Goal: Information Seeking & Learning: Learn about a topic

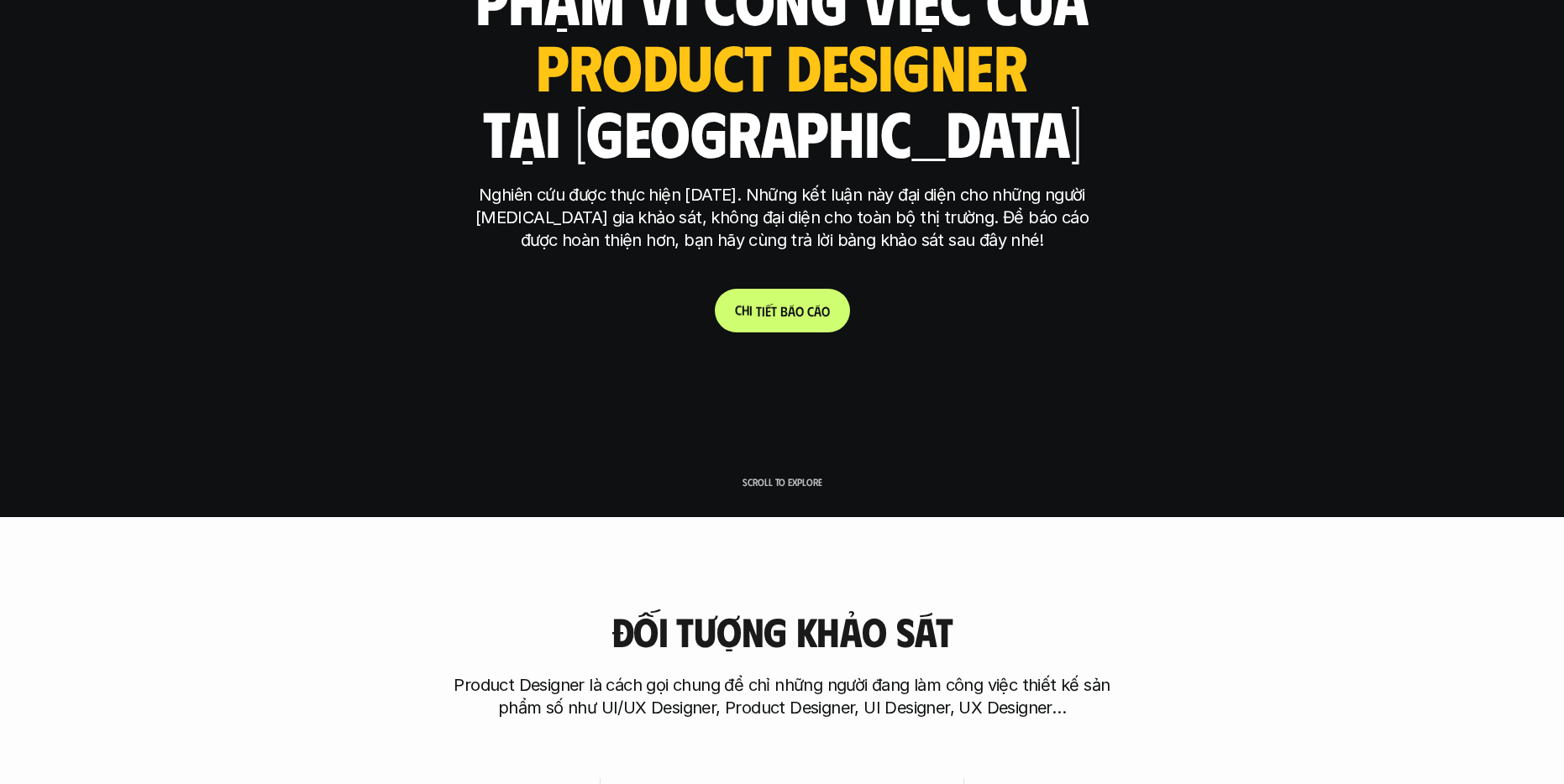
click at [799, 292] on link "C h i t i ế t b á o c á o" at bounding box center [782, 311] width 136 height 43
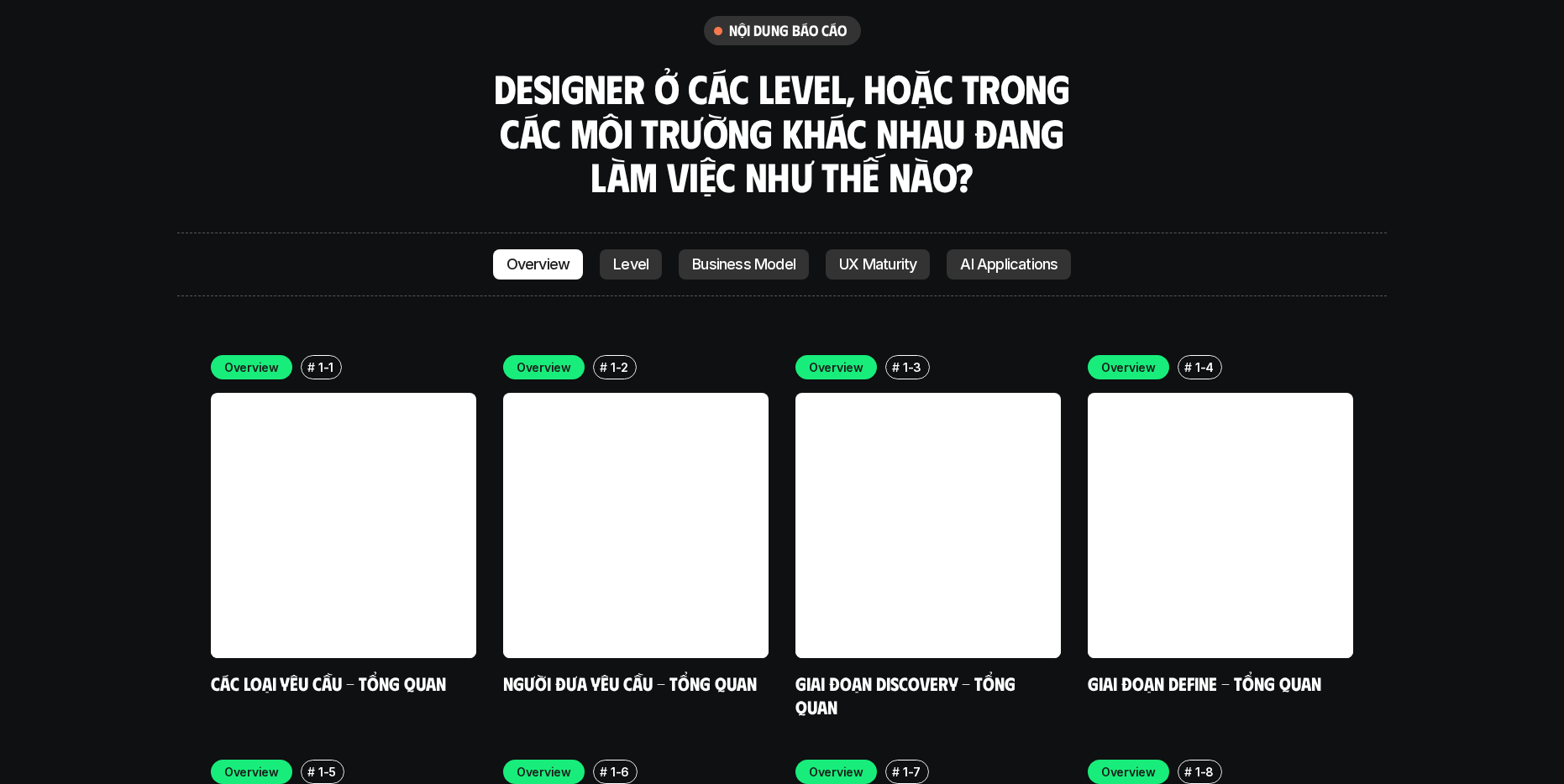
scroll to position [4755, 0]
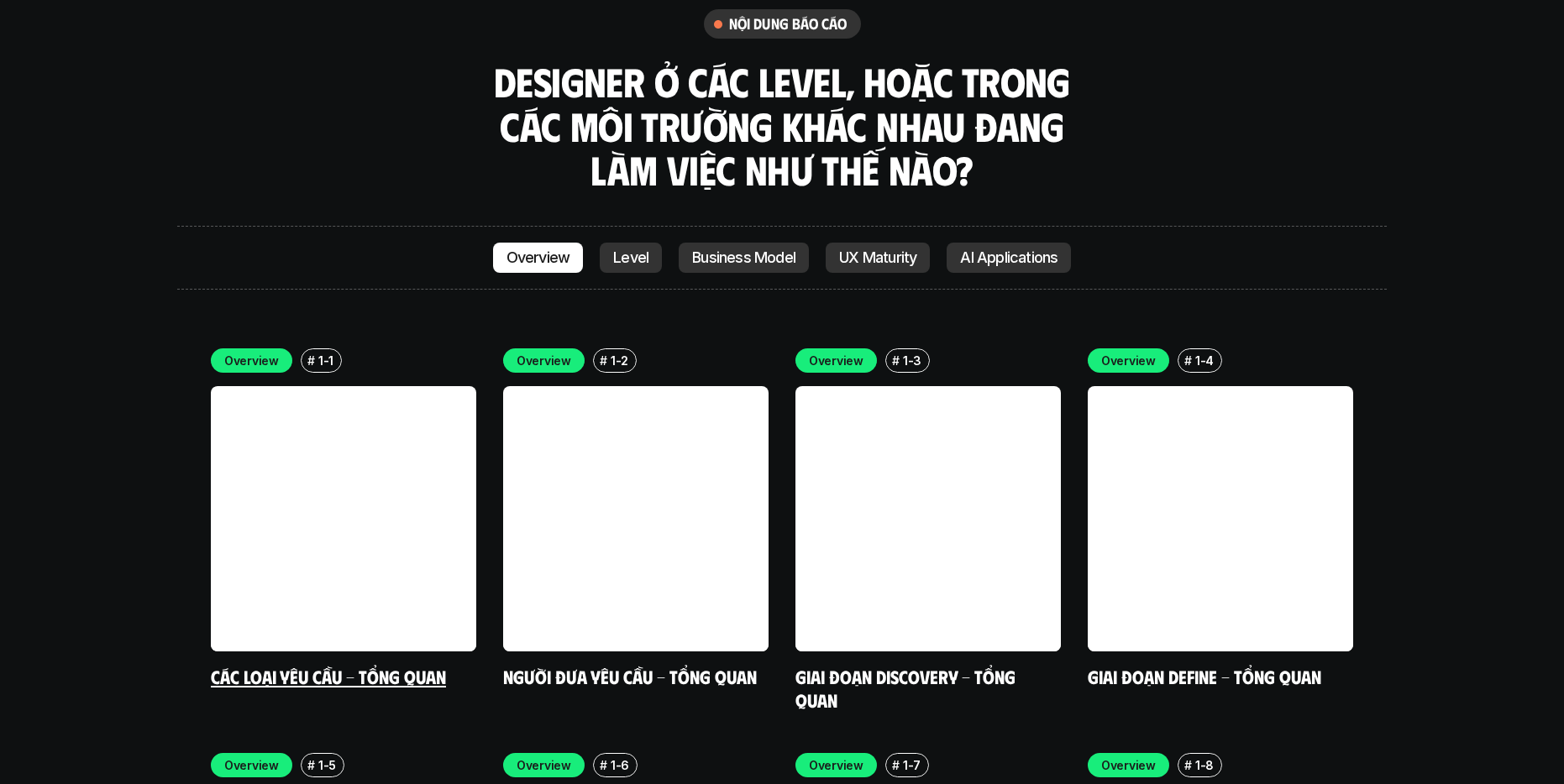
click at [371, 387] on link at bounding box center [343, 519] width 266 height 266
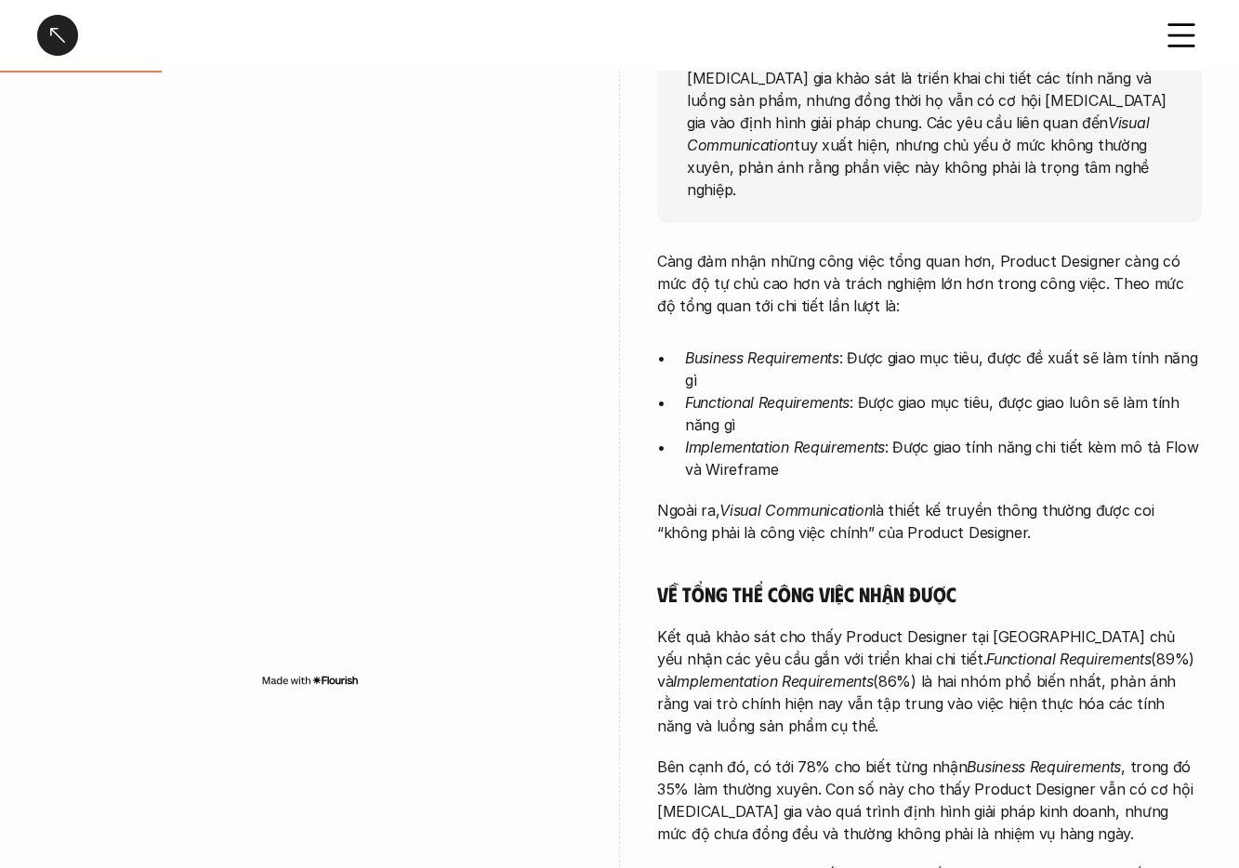
scroll to position [188, 0]
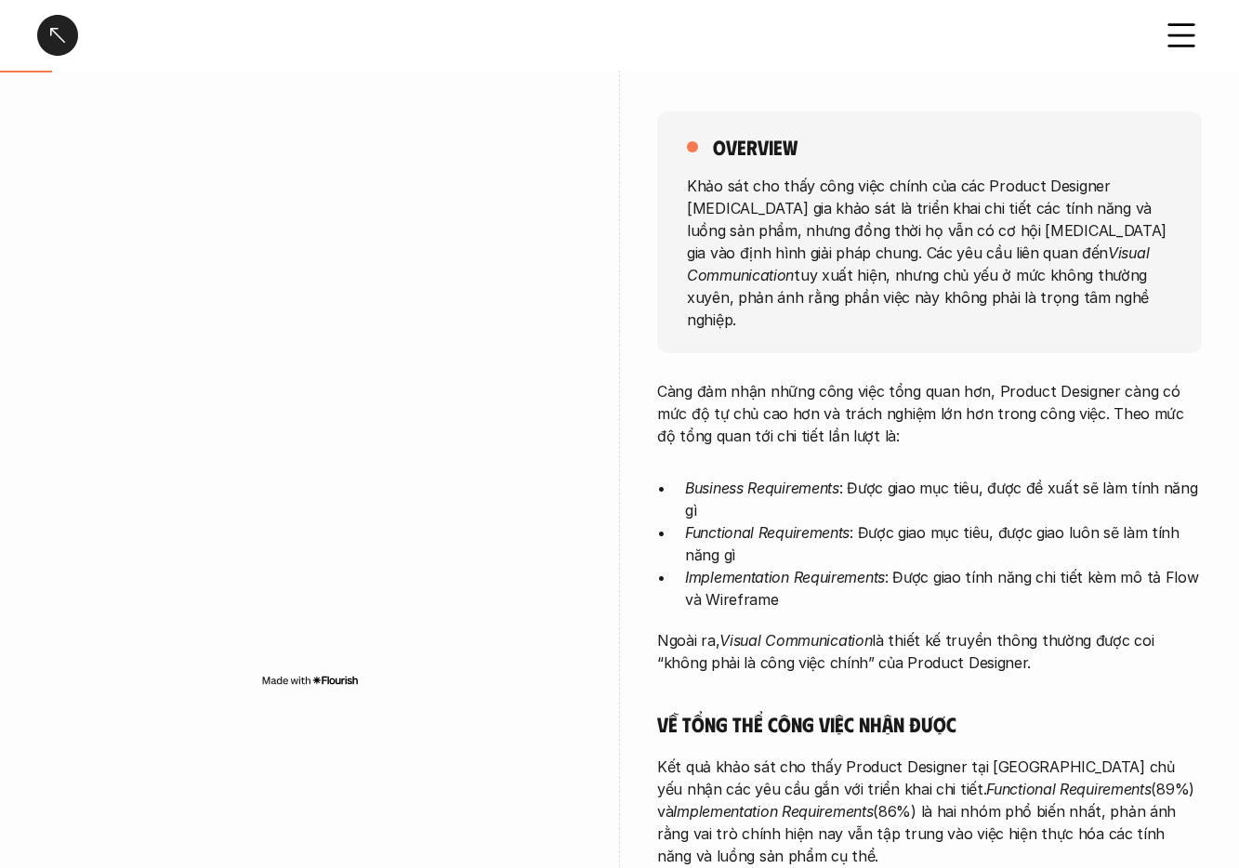
click at [44, 8] on div "Các loại yêu cầu - Tổng quan" at bounding box center [619, 35] width 1239 height 71
click at [56, 32] on div at bounding box center [57, 35] width 41 height 41
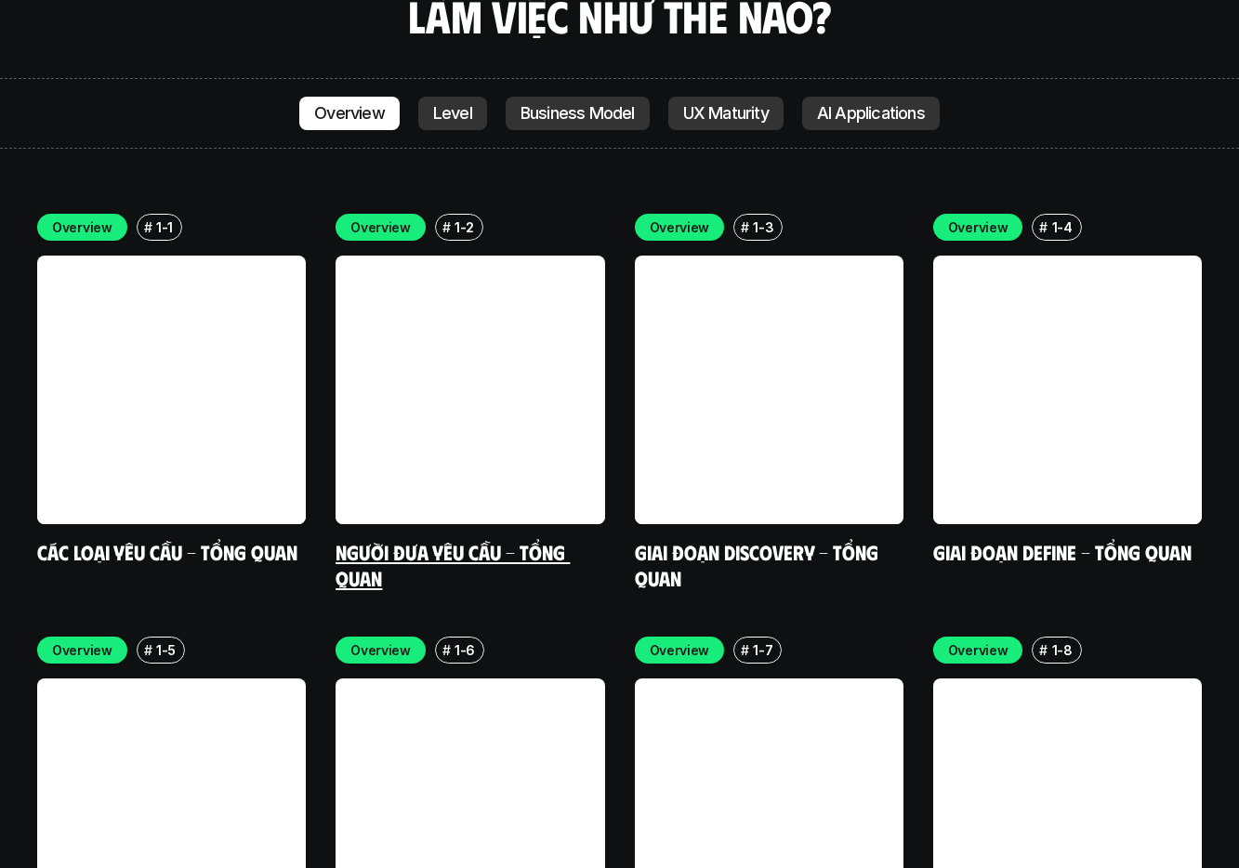
click at [480, 375] on link at bounding box center [470, 390] width 269 height 269
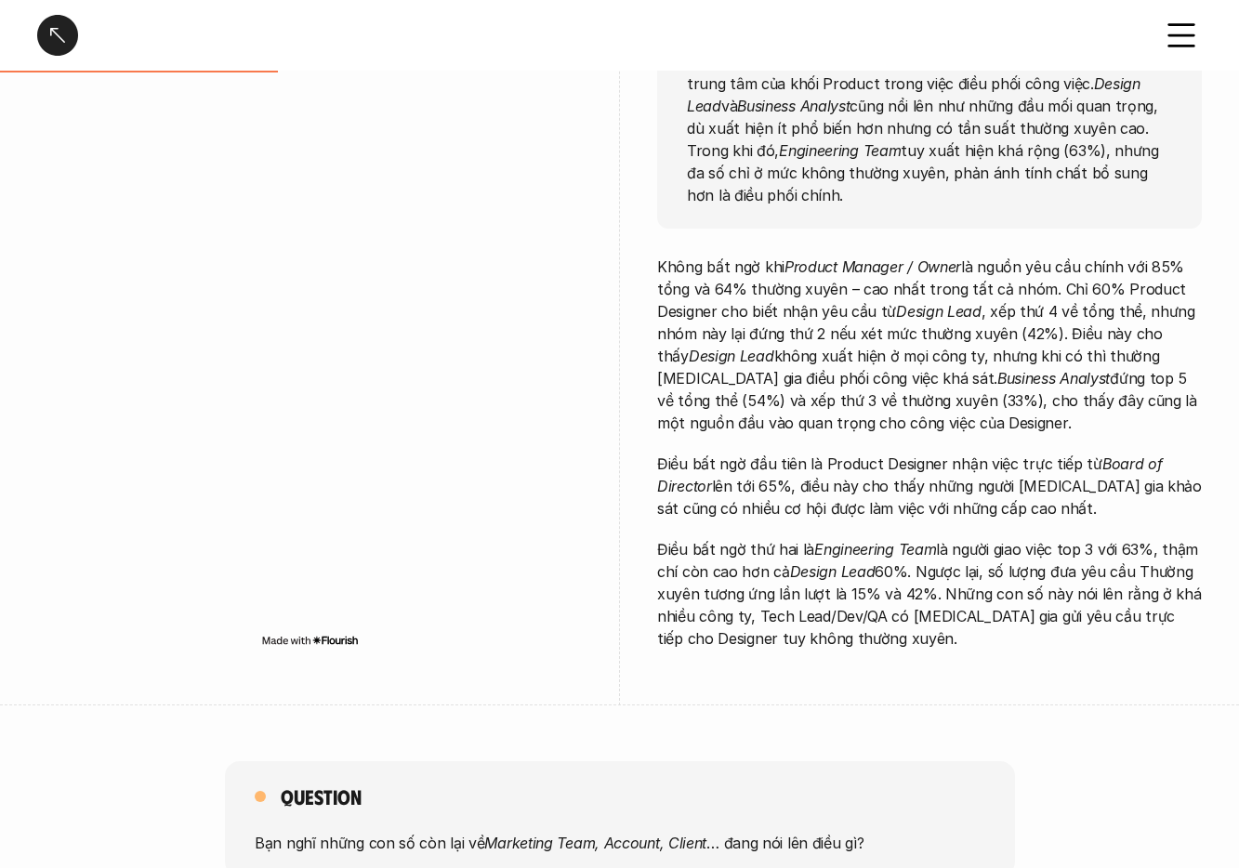
scroll to position [385, 0]
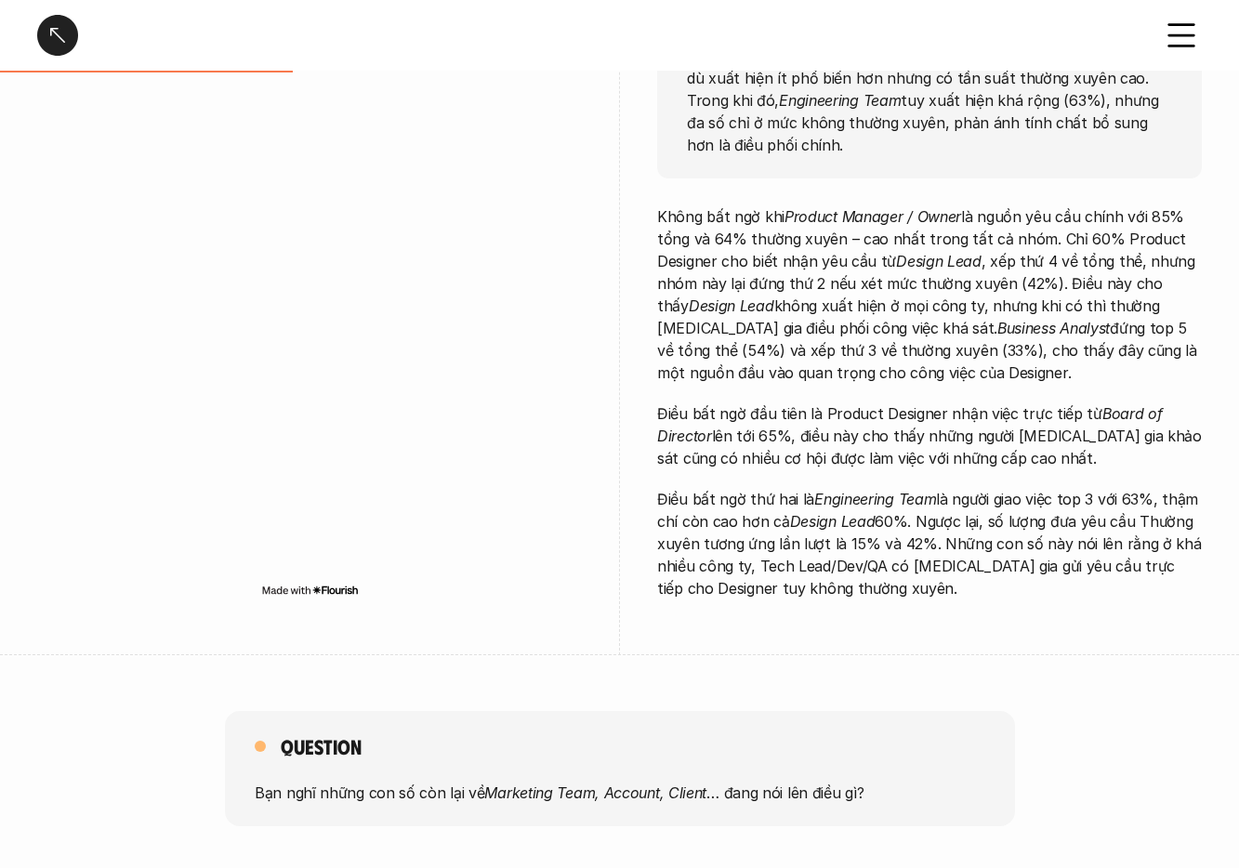
click at [58, 30] on div at bounding box center [57, 35] width 41 height 41
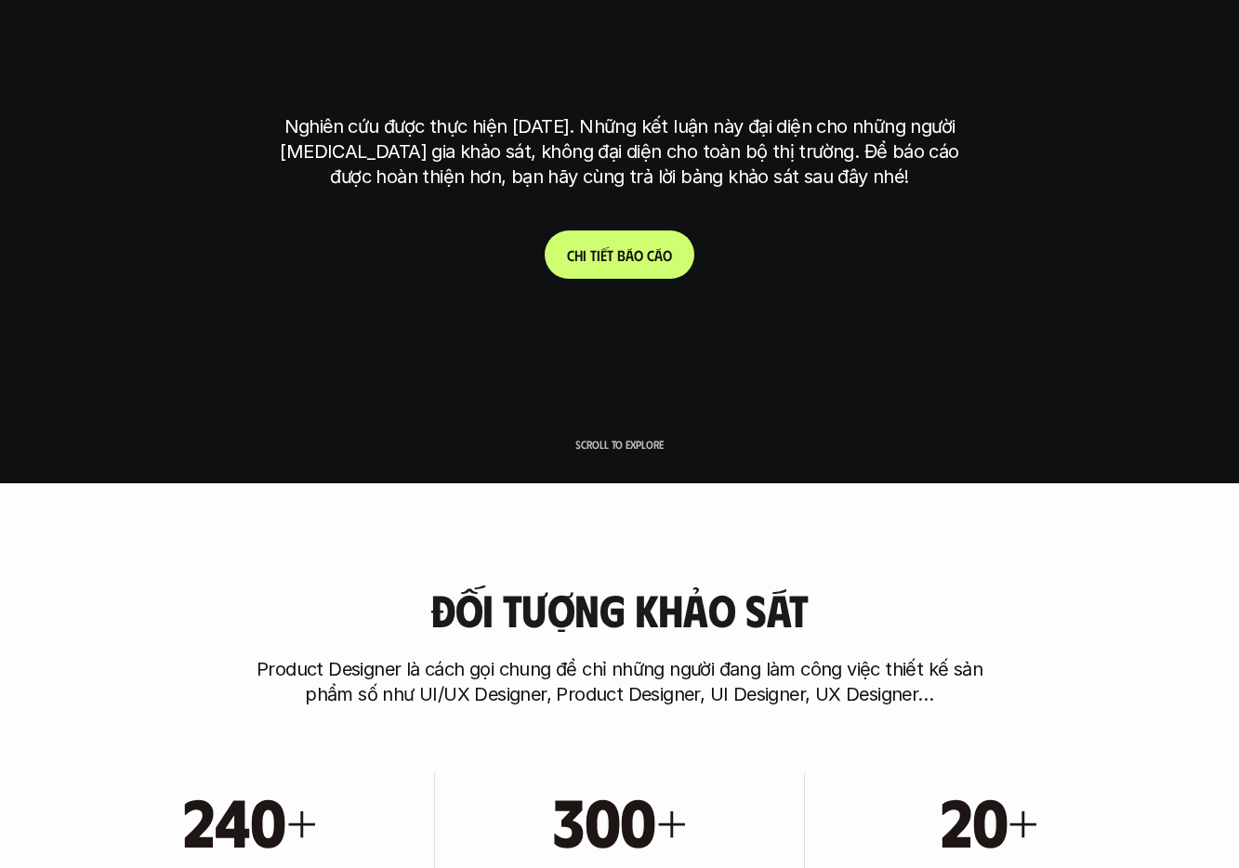
scroll to position [5437, 0]
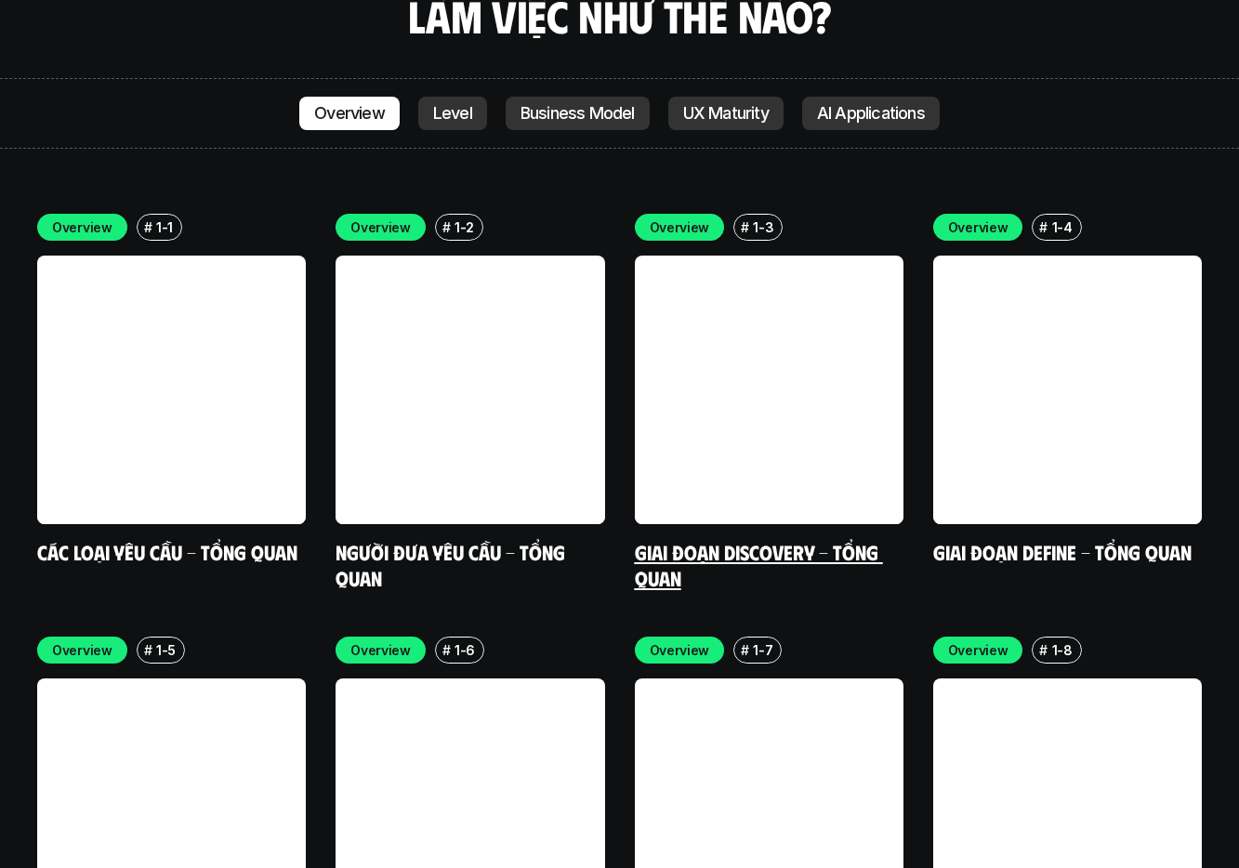
click at [714, 368] on link at bounding box center [769, 390] width 269 height 269
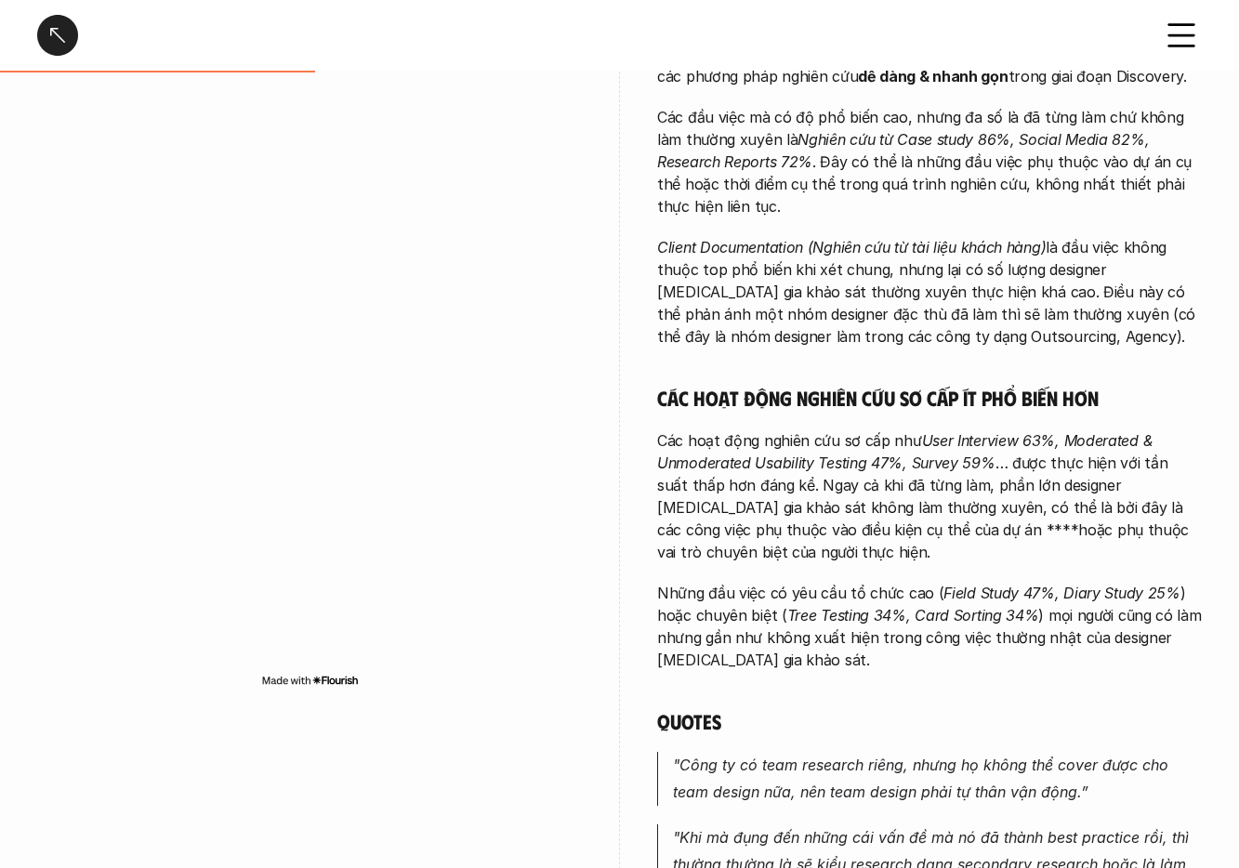
scroll to position [687, 0]
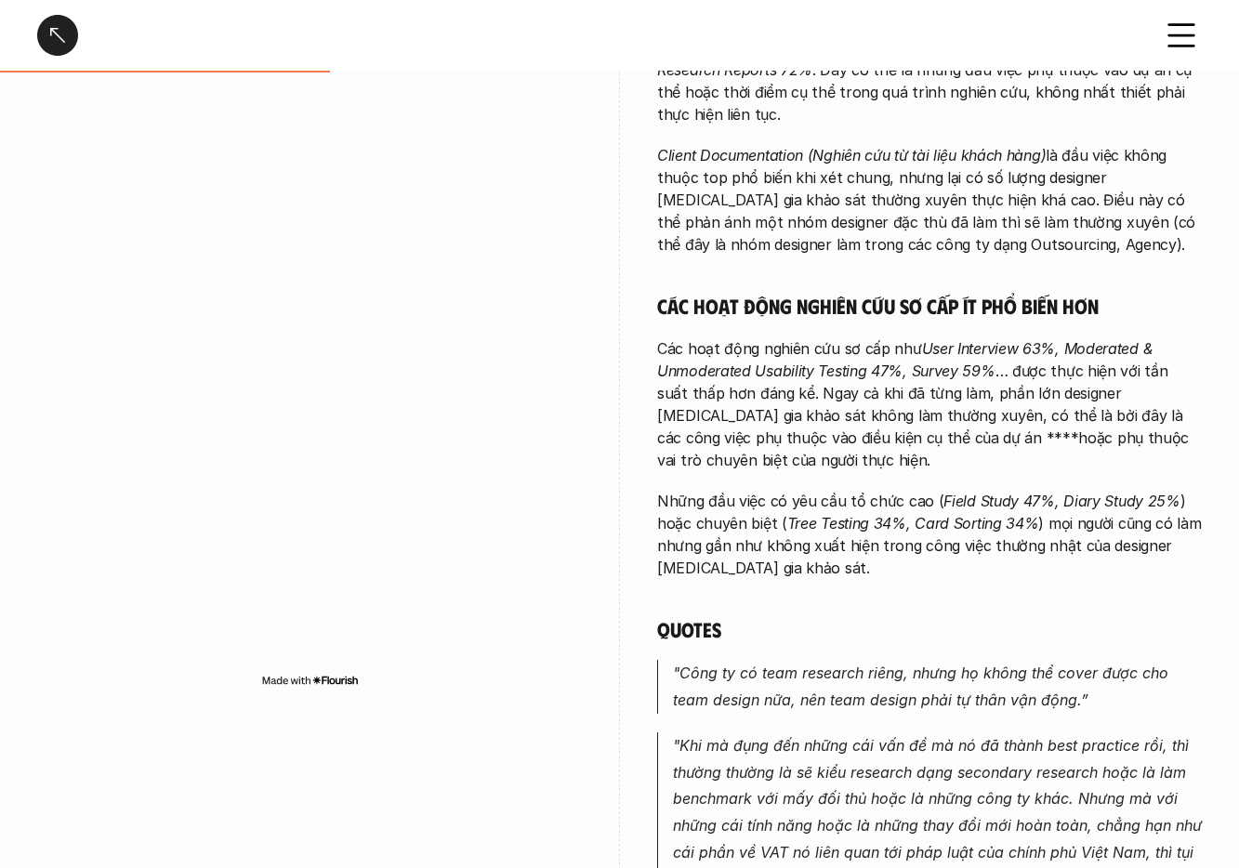
click at [48, 46] on div at bounding box center [57, 35] width 41 height 41
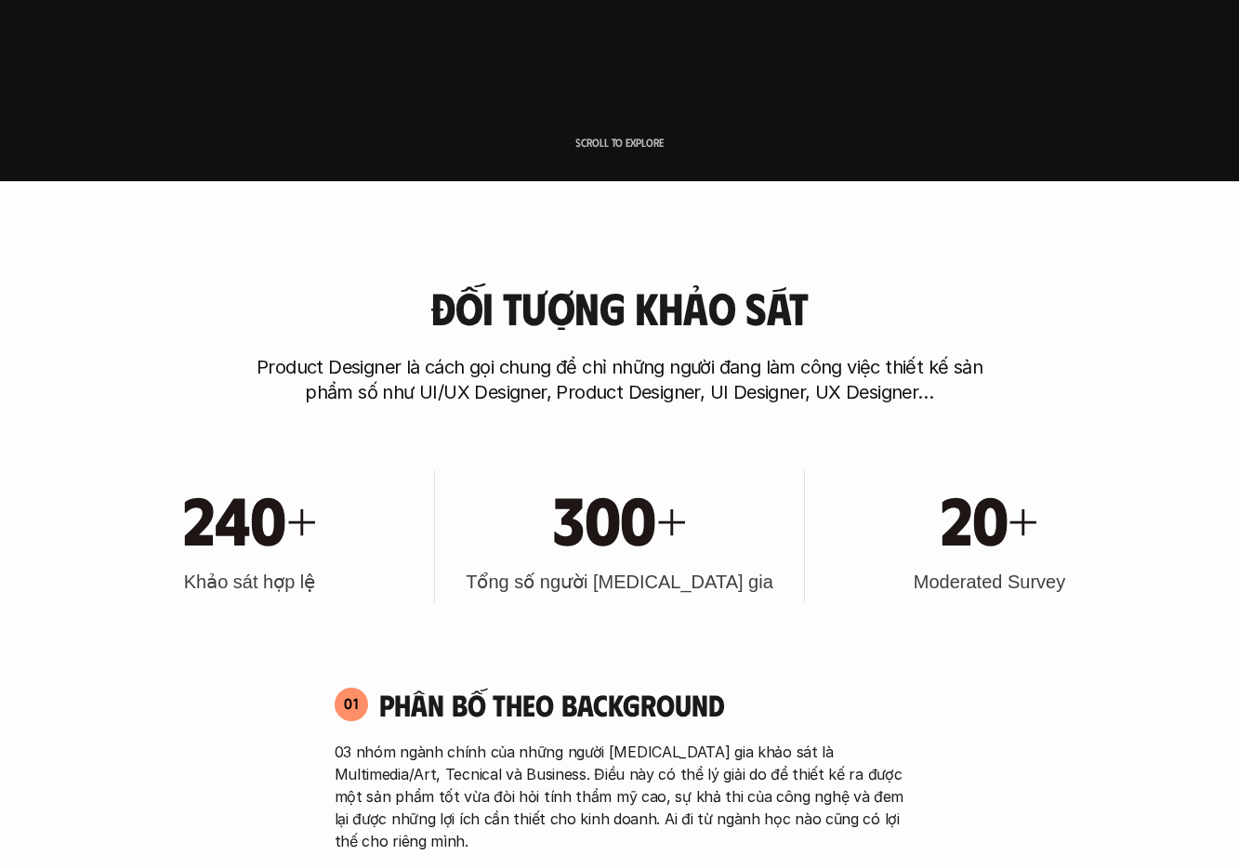
scroll to position [5437, 0]
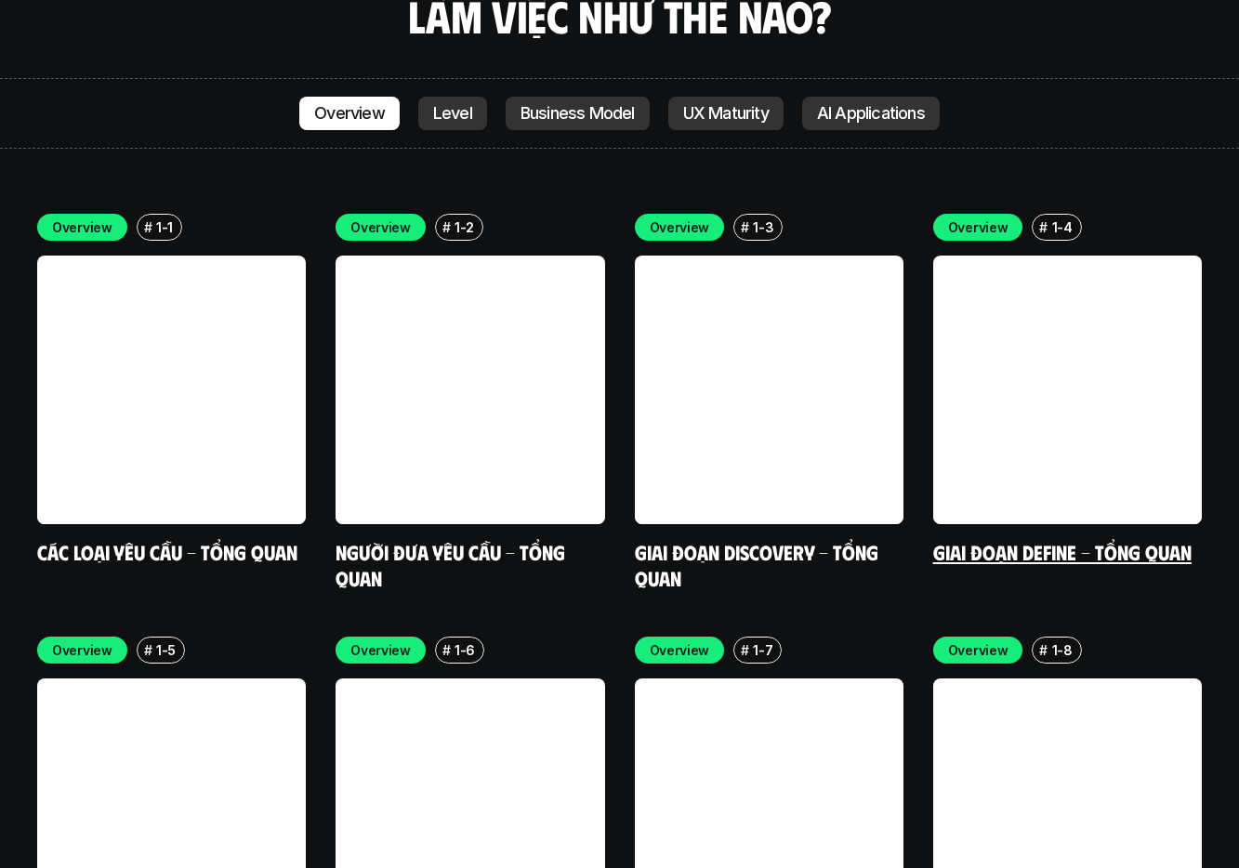
click at [1122, 378] on link at bounding box center [1067, 390] width 269 height 269
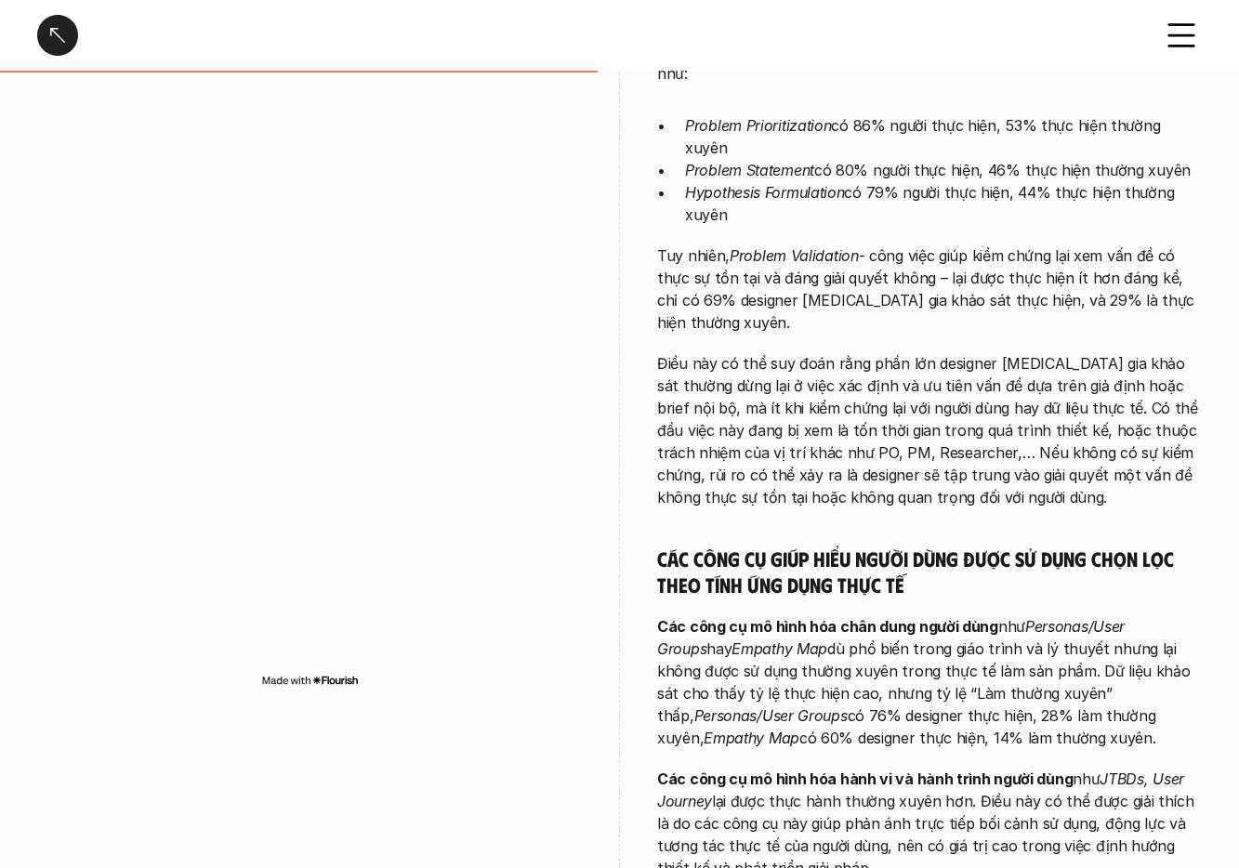
scroll to position [1148, 0]
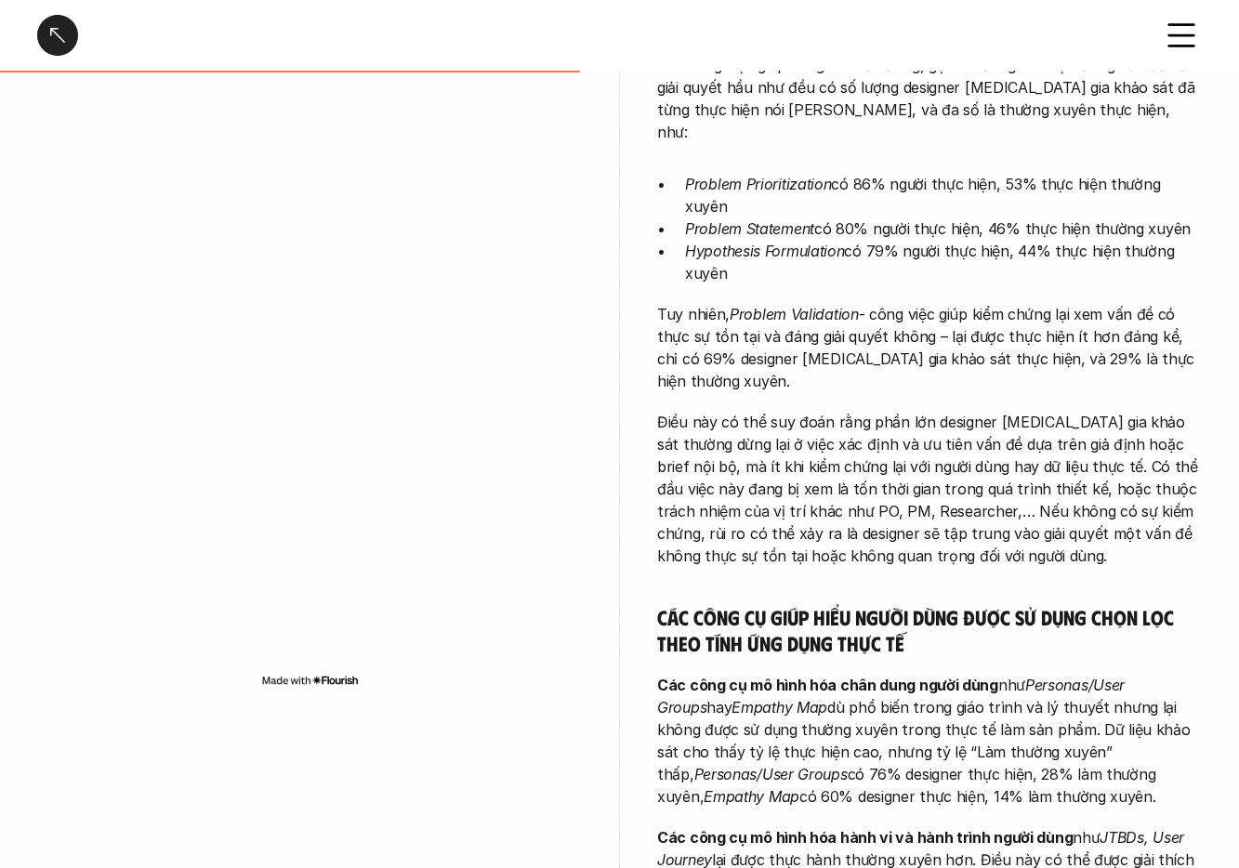
click at [53, 36] on div at bounding box center [57, 35] width 41 height 41
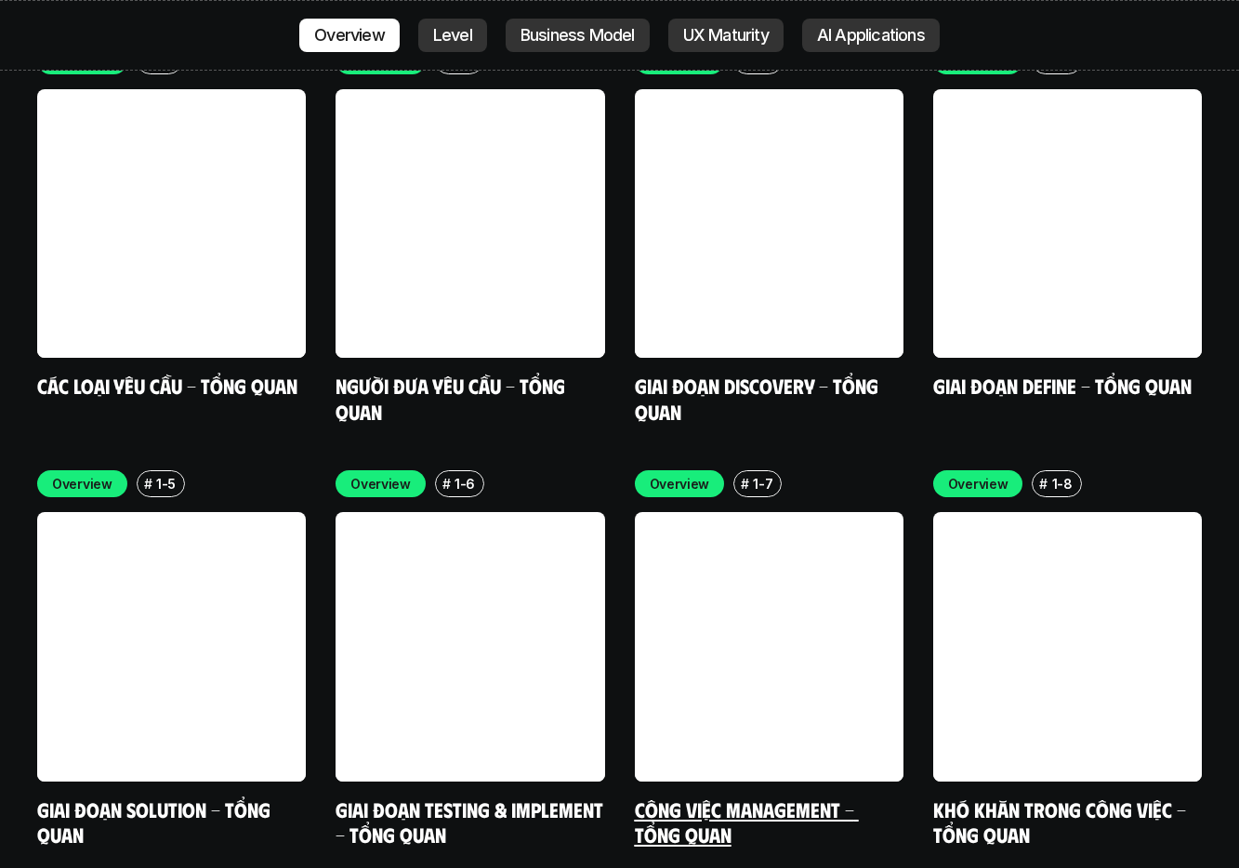
scroll to position [5672, 0]
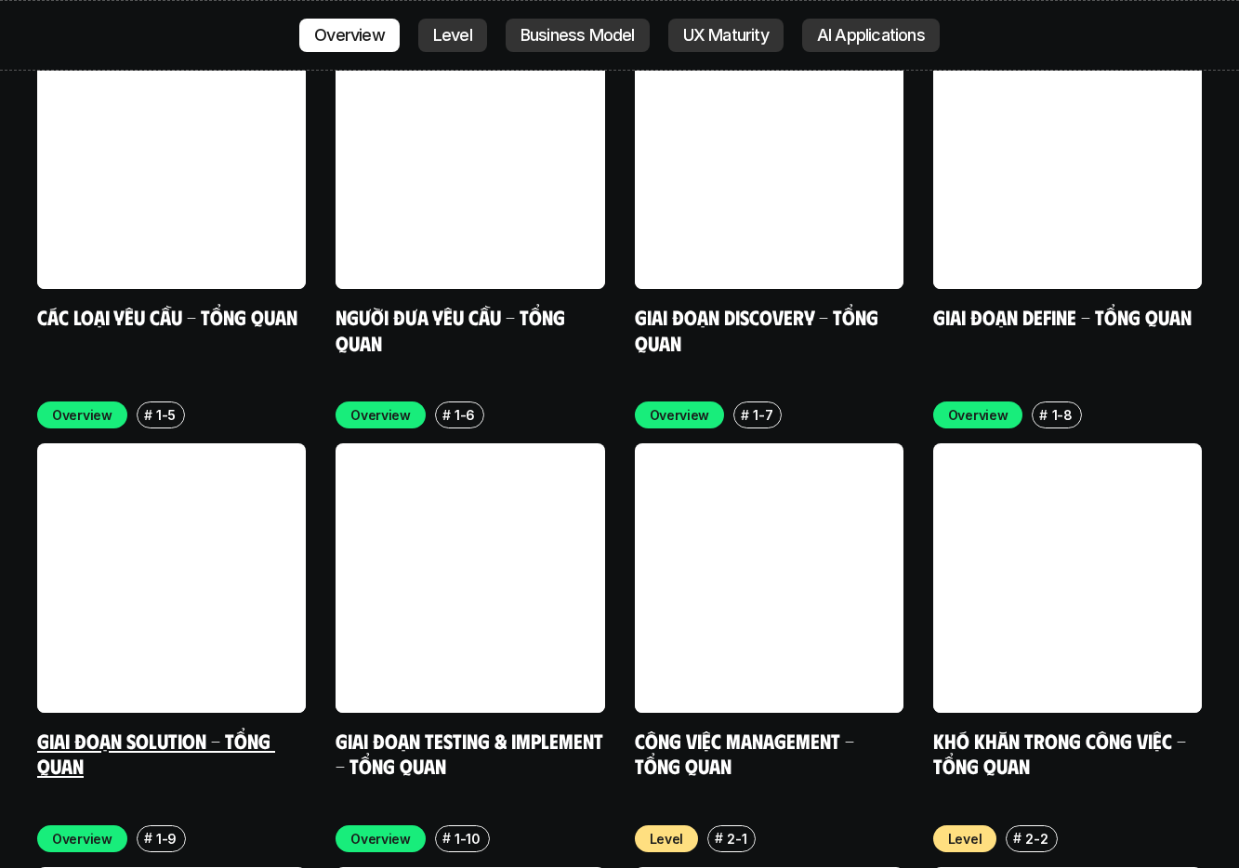
click at [276, 537] on link at bounding box center [171, 577] width 269 height 269
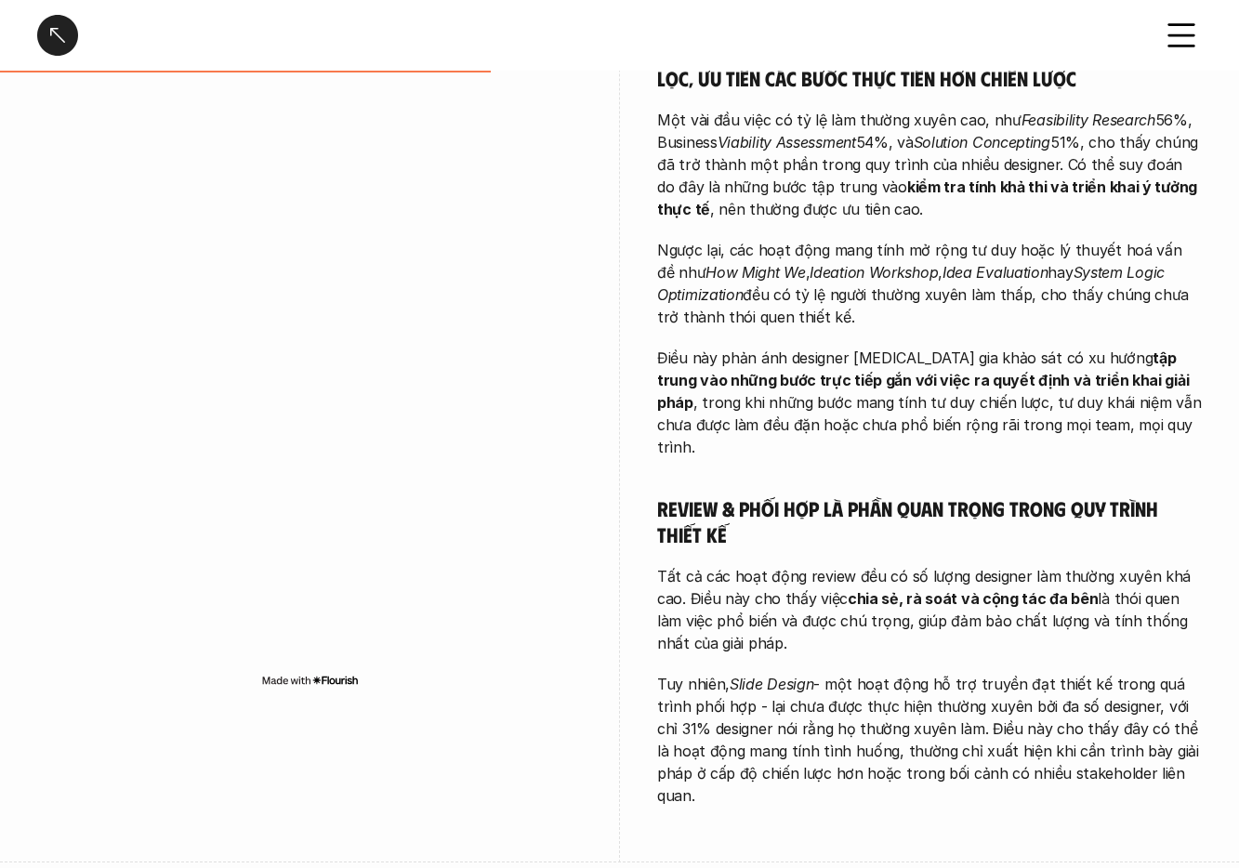
scroll to position [951, 0]
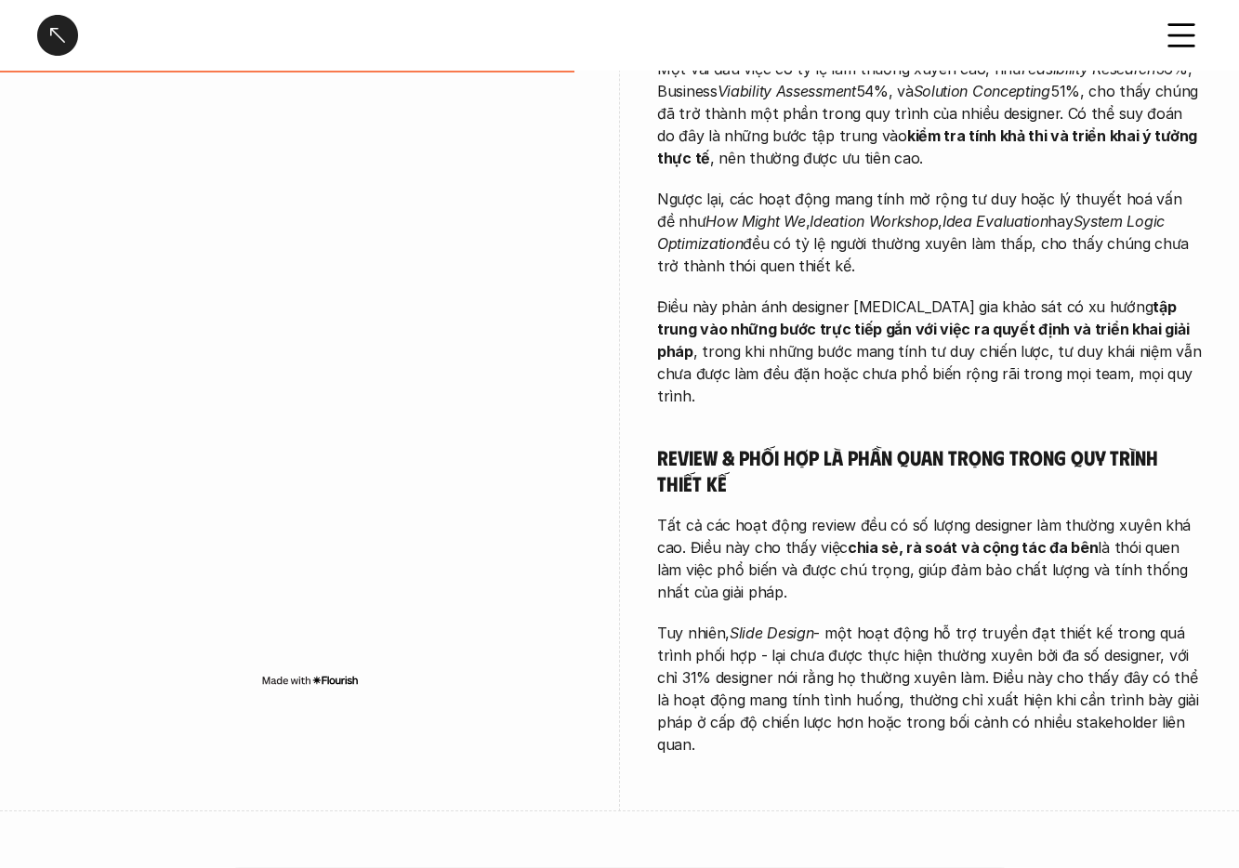
click at [19, 115] on div "overview Các Product Designer [MEDICAL_DATA] gia khảo sát chủ yếu tập trung vào…" at bounding box center [619, 57] width 1239 height 1511
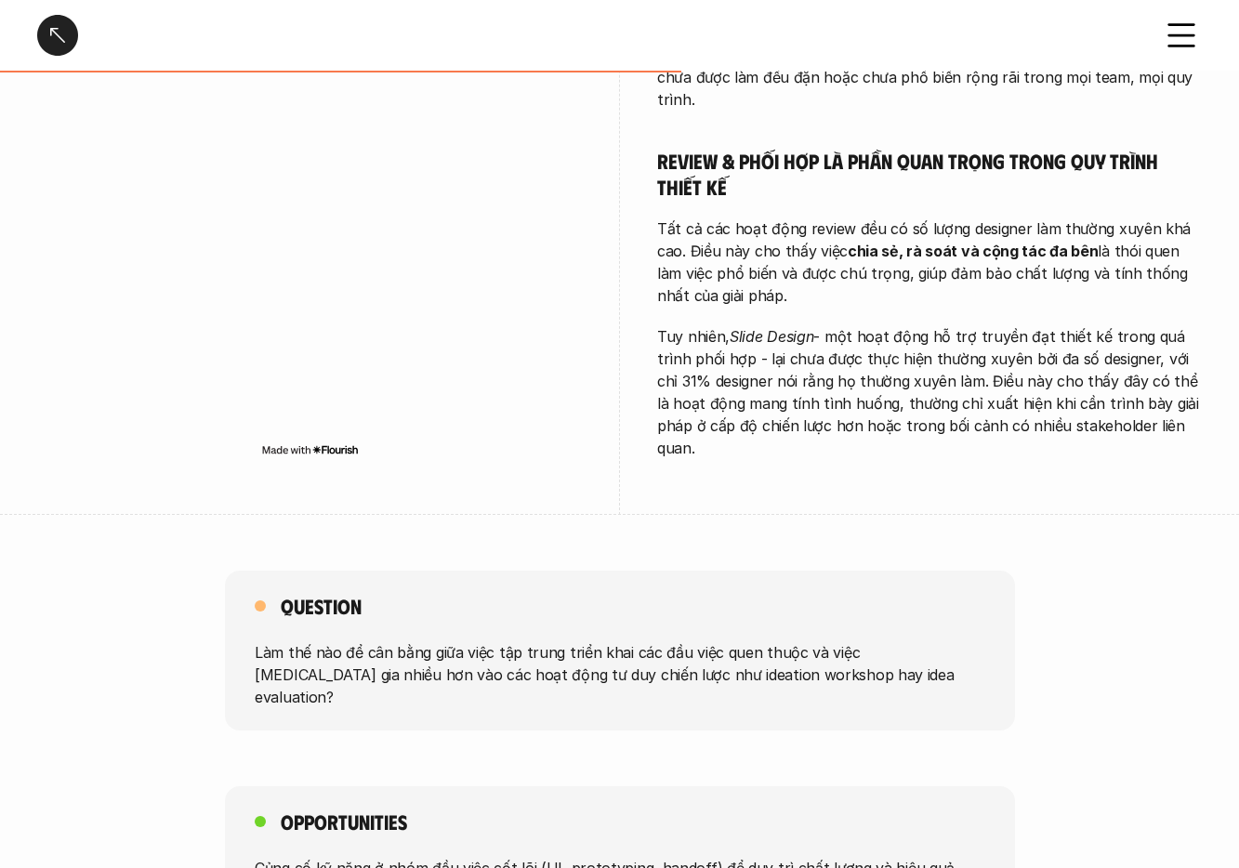
scroll to position [1295, 0]
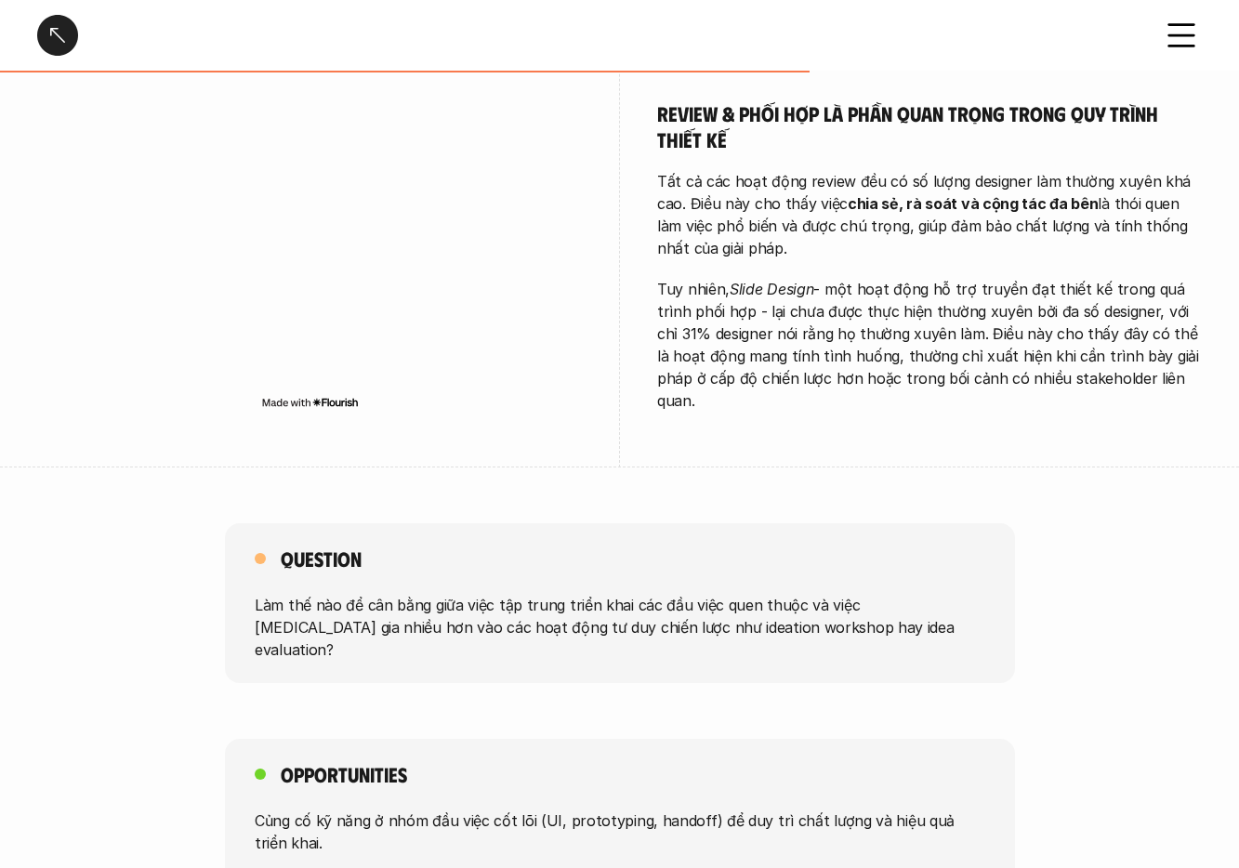
click at [69, 41] on div at bounding box center [57, 35] width 41 height 41
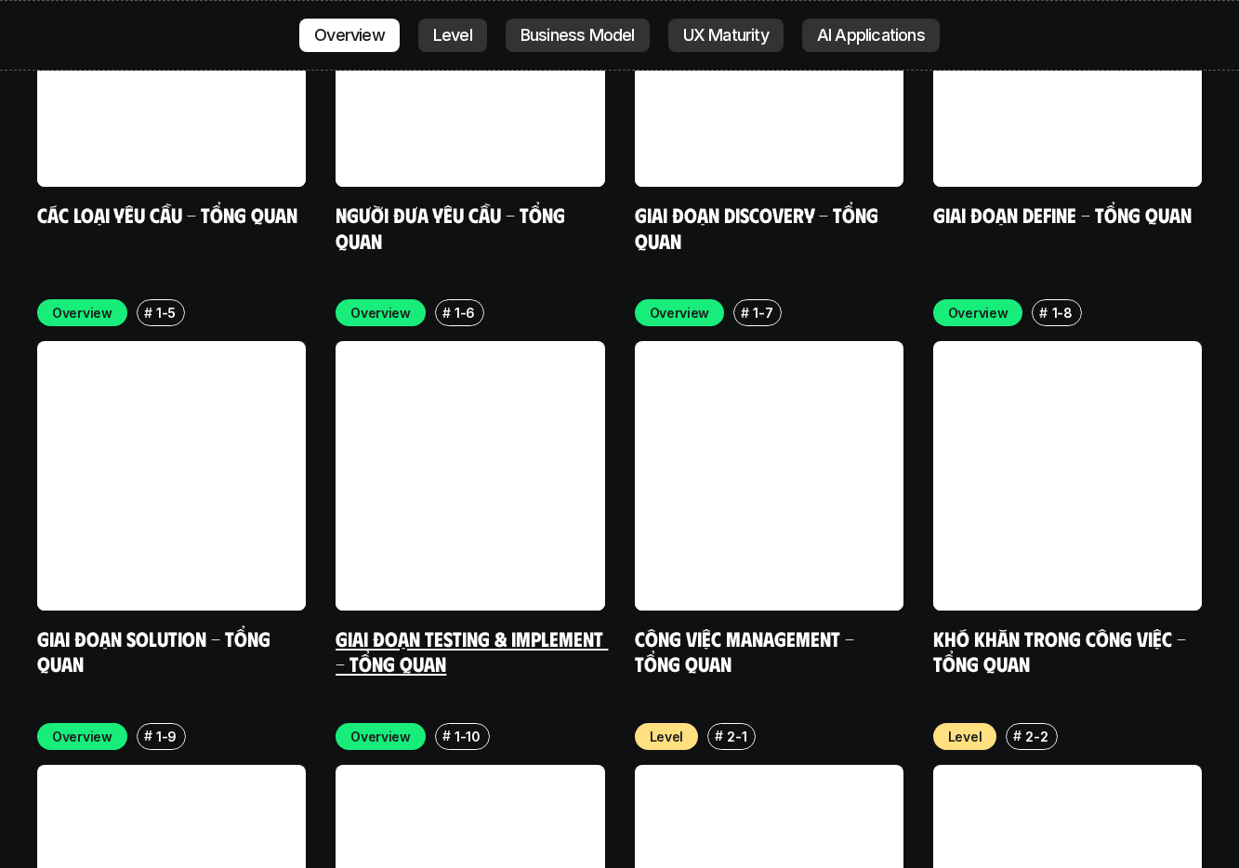
scroll to position [5814, 0]
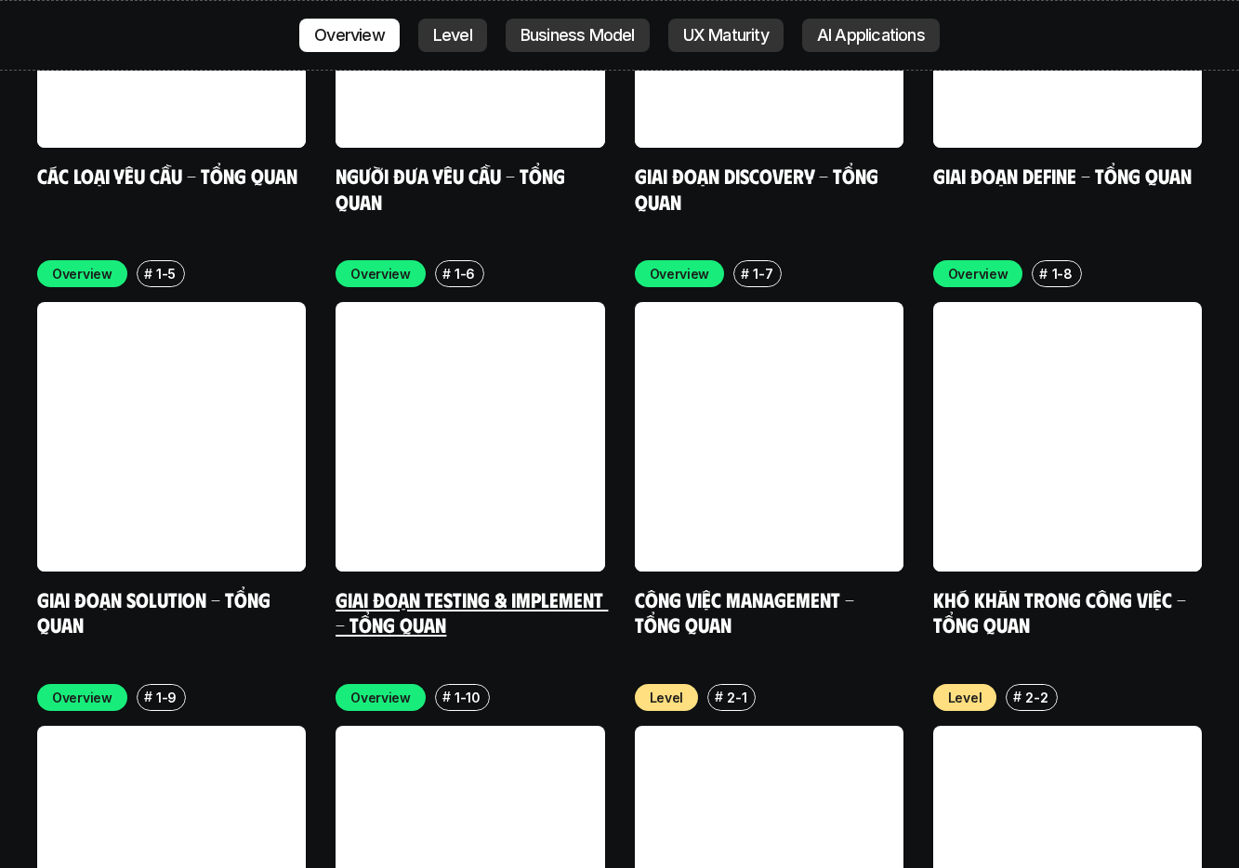
click at [527, 465] on div "Overview # 1-6 Giai đoạn Testing & Implement - Tổng quan" at bounding box center [470, 448] width 269 height 376
click at [508, 587] on link "Giai đoạn Testing & Implement - Tổng quan" at bounding box center [472, 612] width 272 height 51
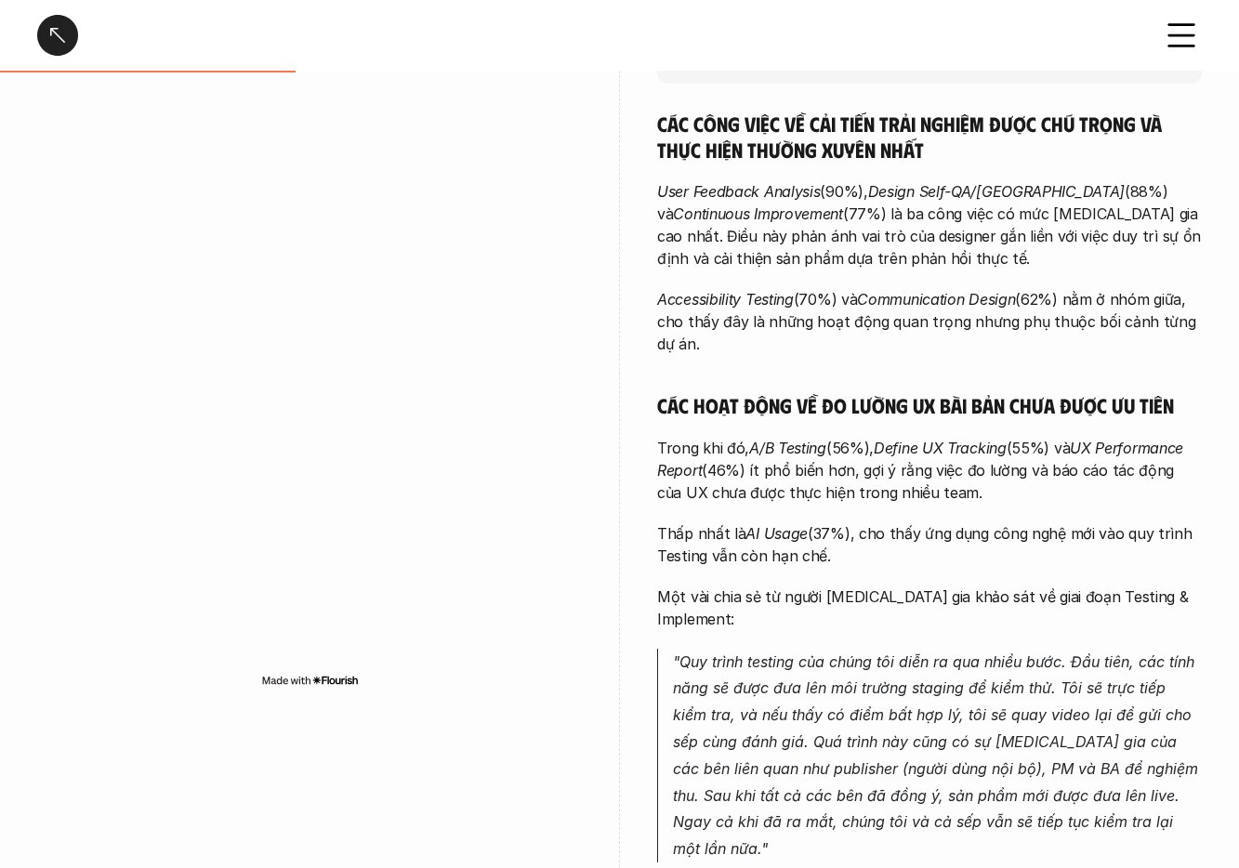
scroll to position [483, 0]
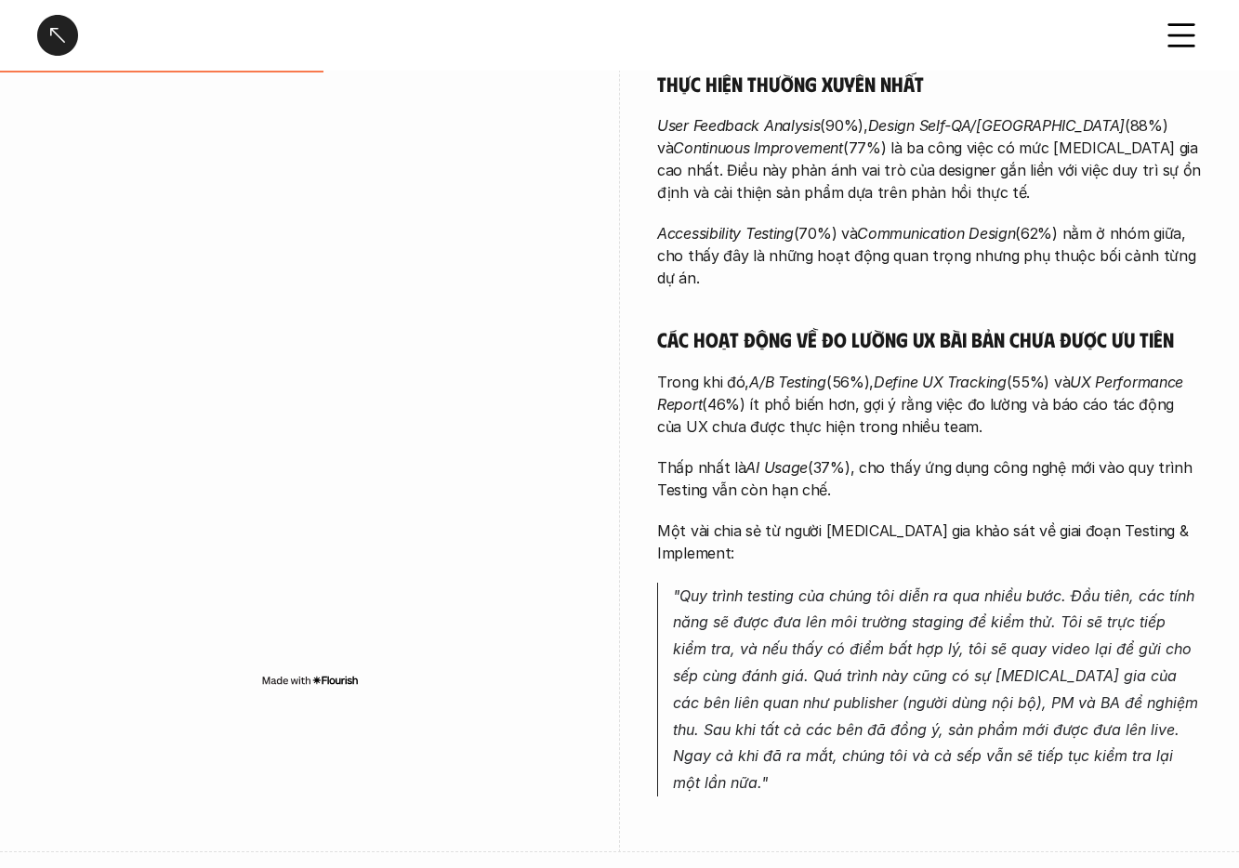
click at [301, 110] on div at bounding box center [309, 405] width 545 height 681
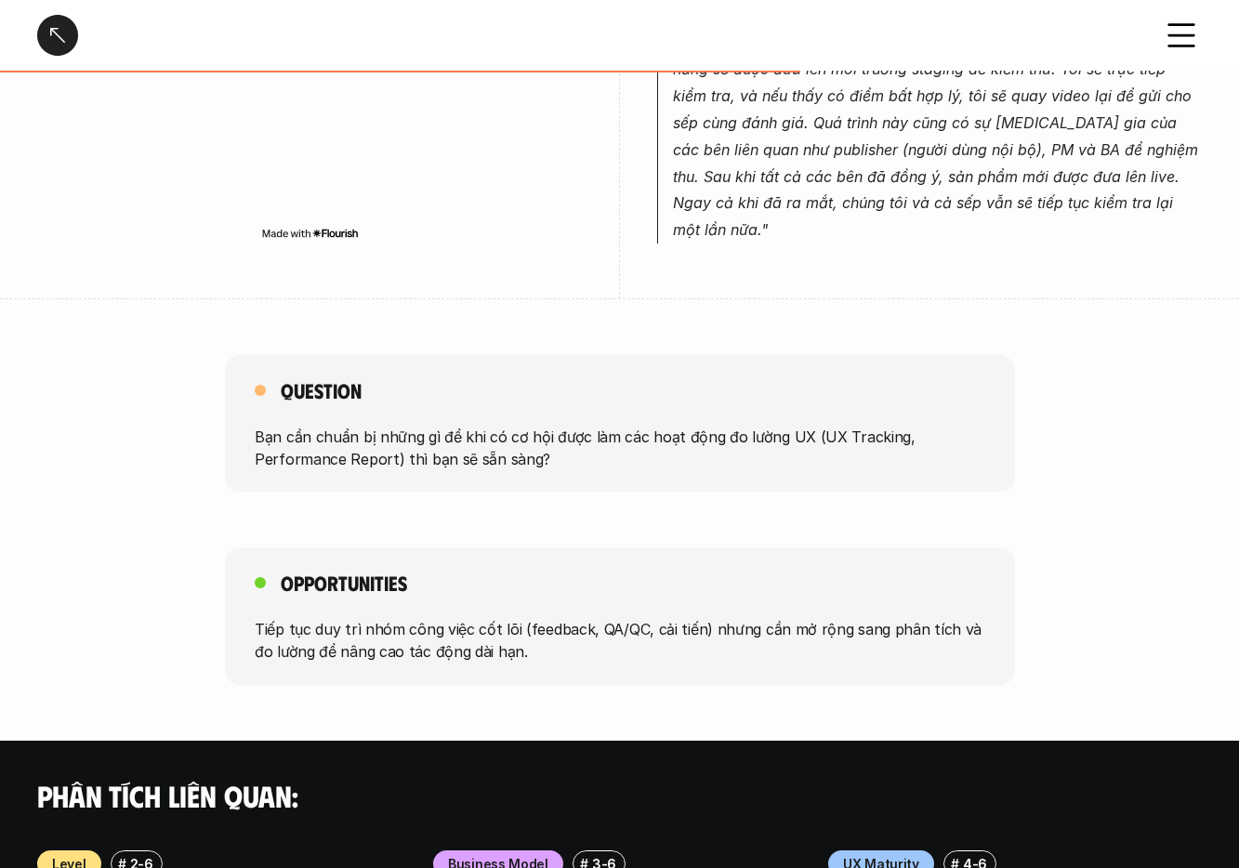
scroll to position [1050, 0]
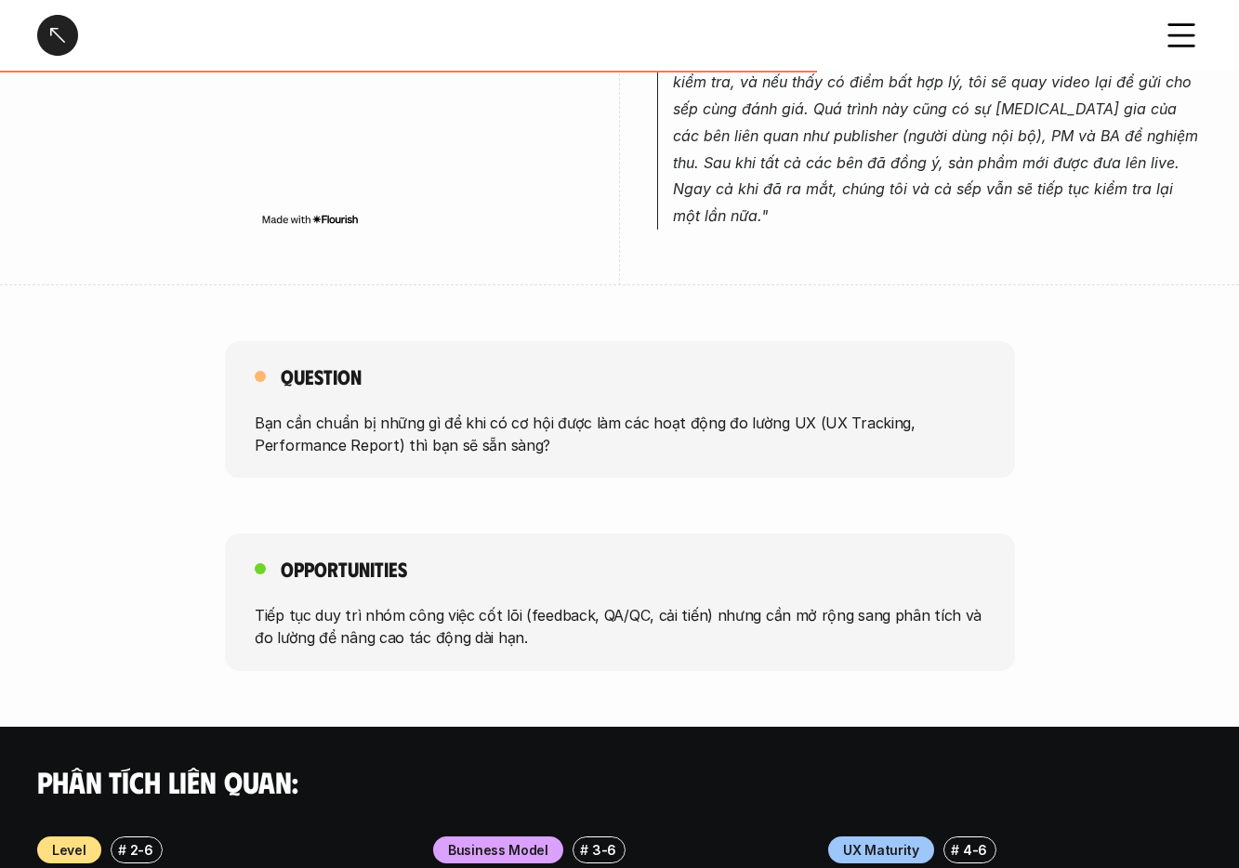
click at [51, 33] on div at bounding box center [57, 35] width 41 height 41
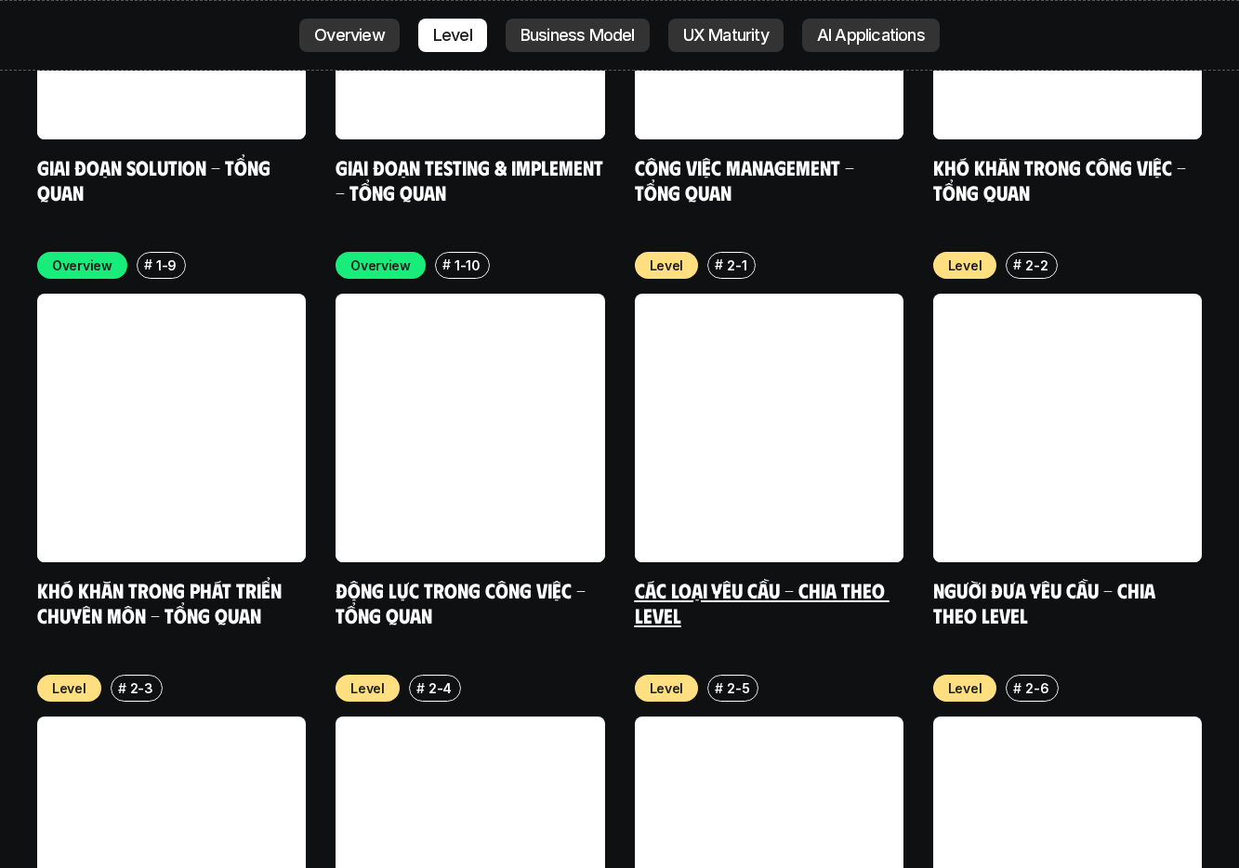
scroll to position [6256, 0]
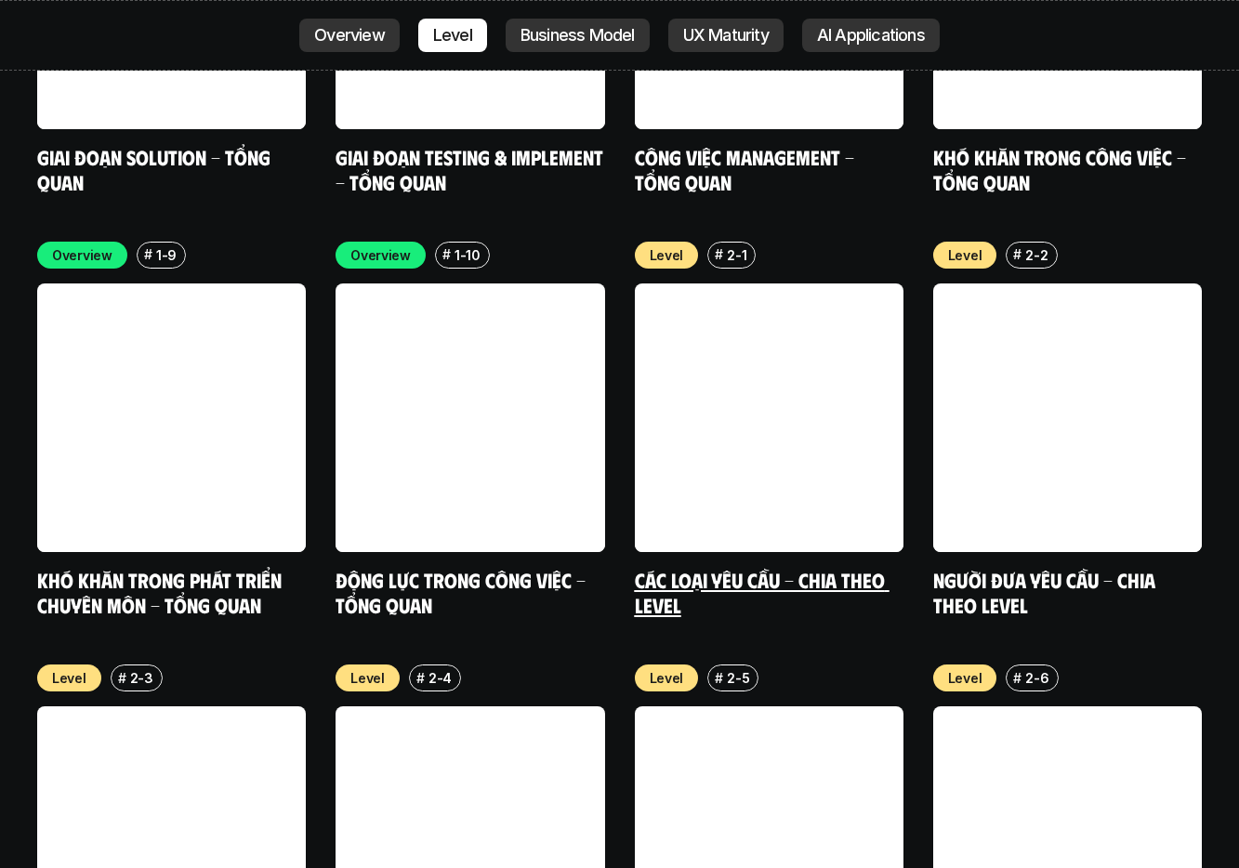
click at [862, 567] on link "Các loại yêu cầu - Chia theo level" at bounding box center [762, 592] width 255 height 51
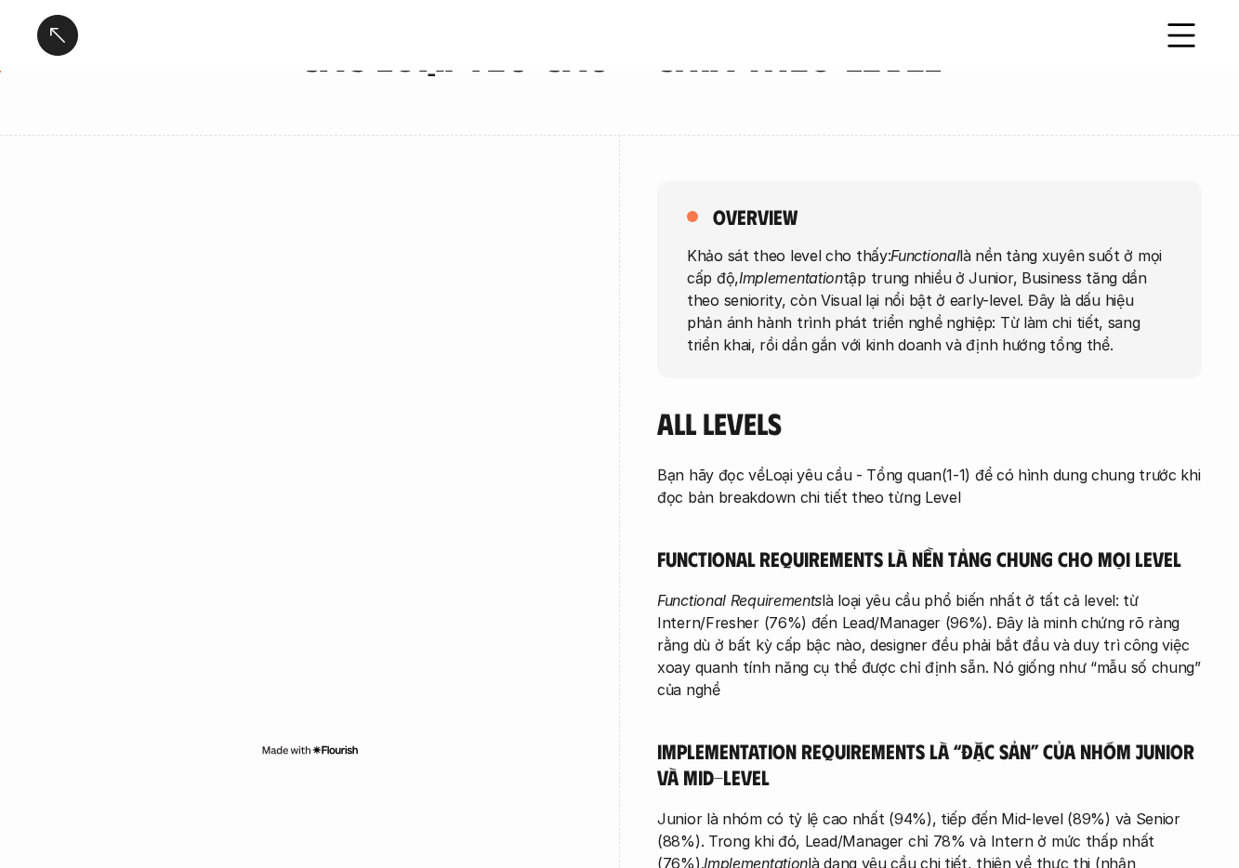
scroll to position [120, 0]
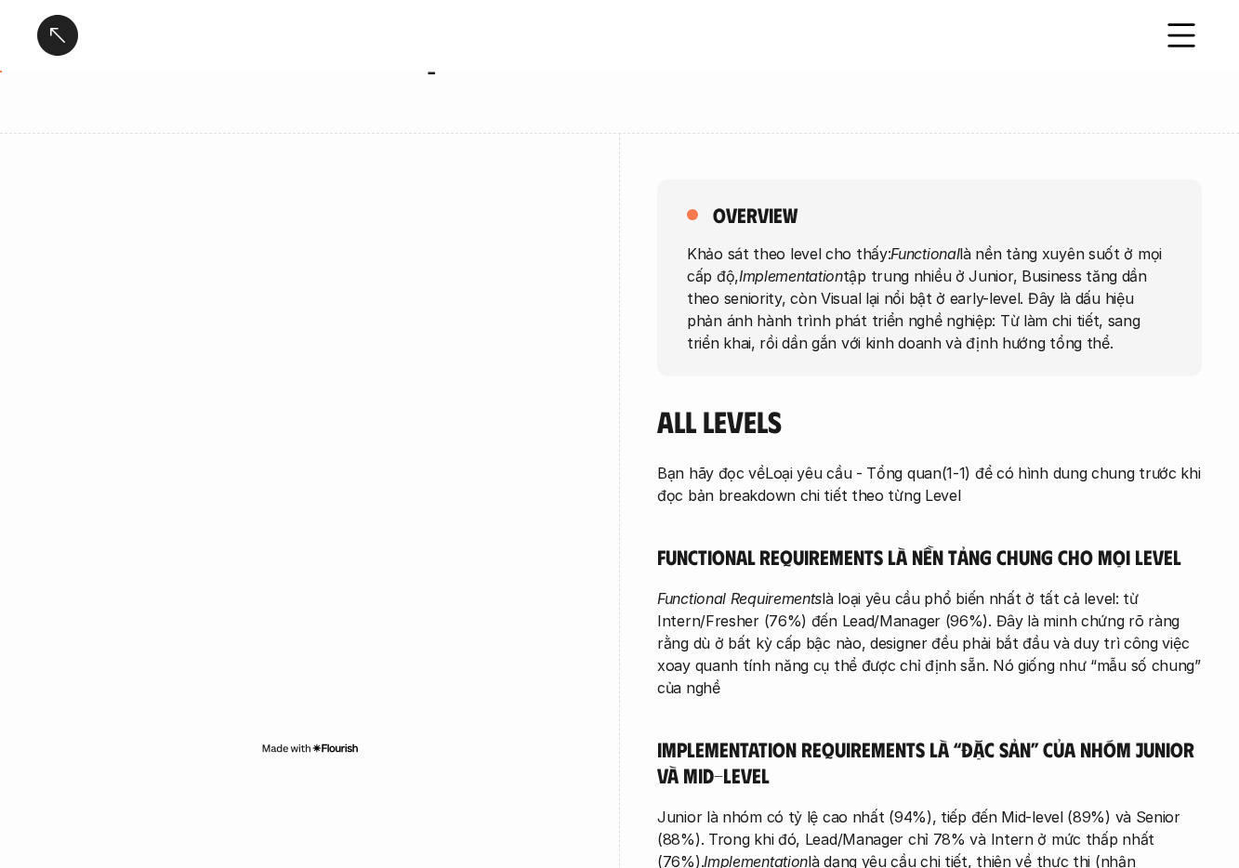
click at [49, 20] on div at bounding box center [57, 35] width 41 height 41
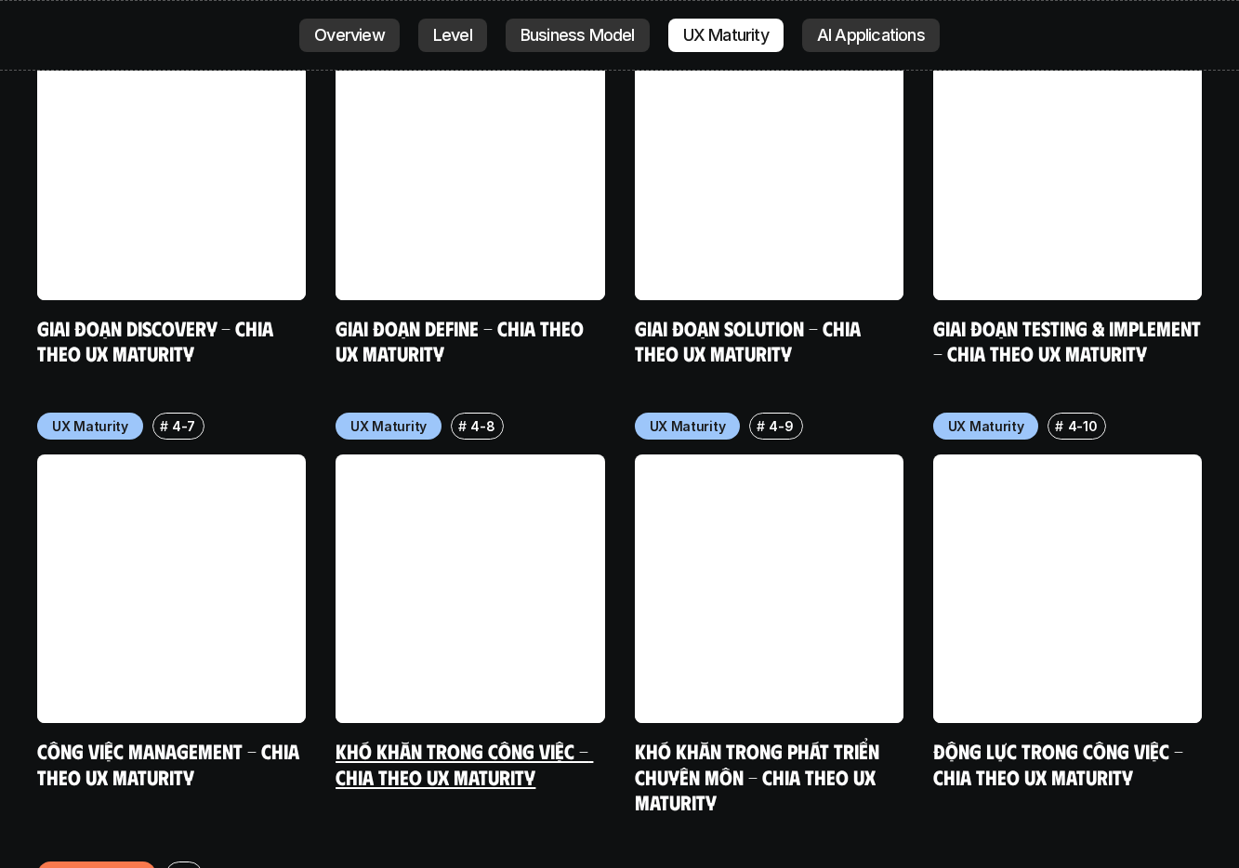
scroll to position [9074, 0]
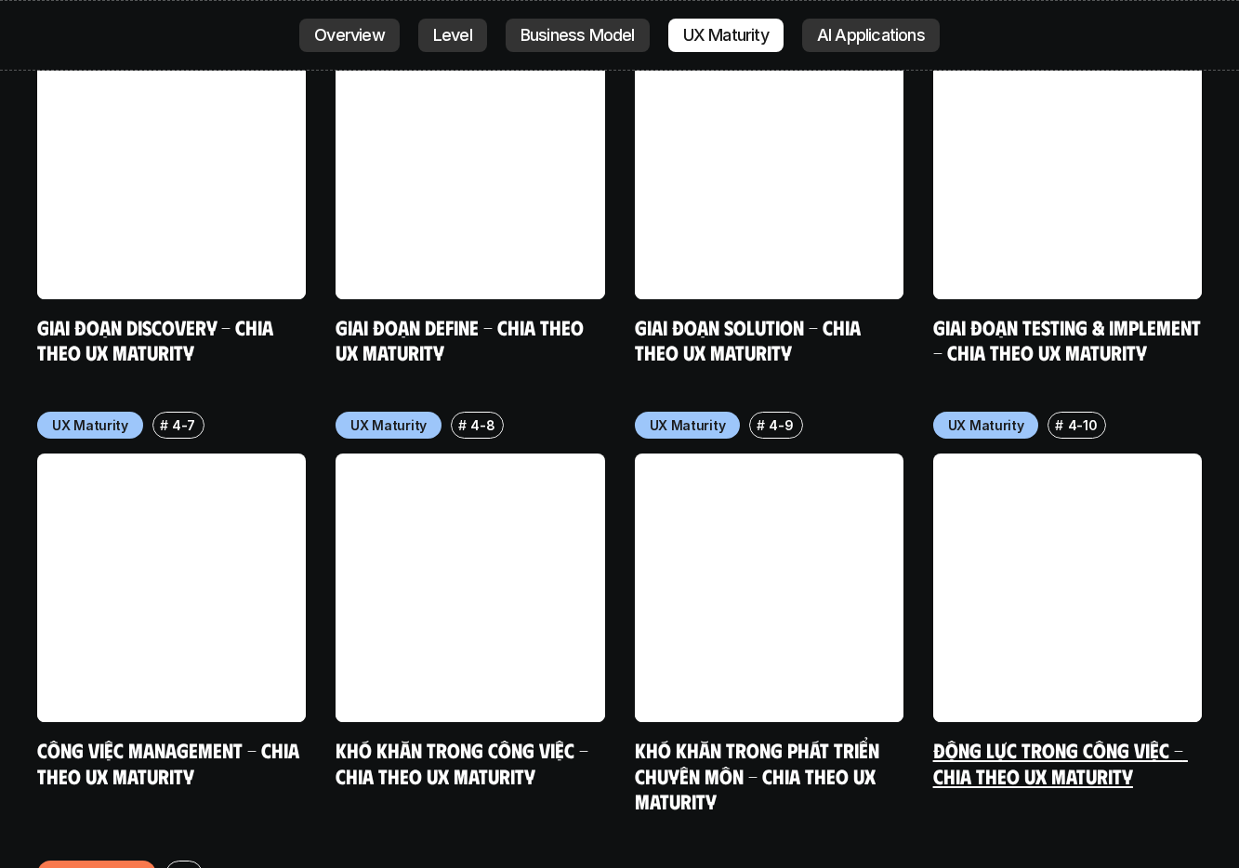
click at [1054, 505] on link at bounding box center [1067, 588] width 269 height 269
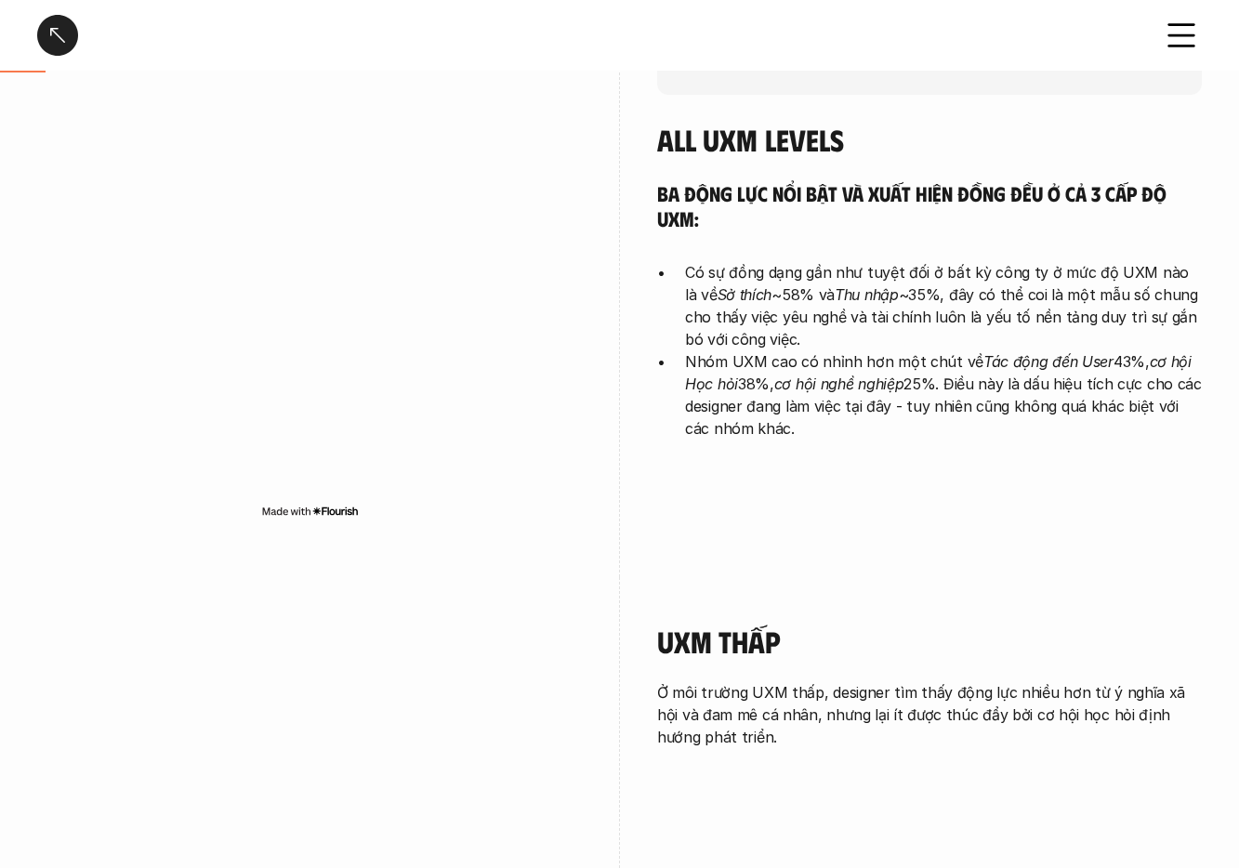
scroll to position [149, 0]
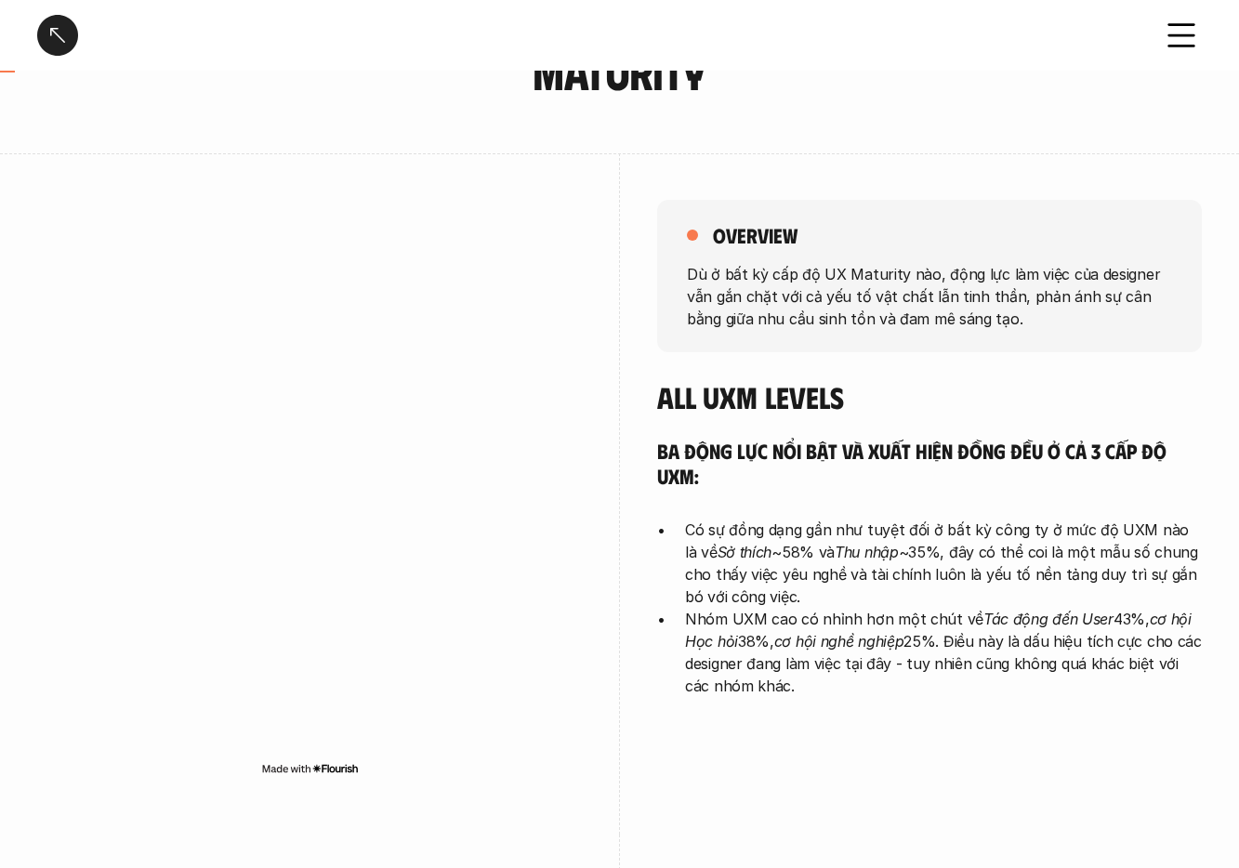
click at [62, 42] on div at bounding box center [57, 35] width 41 height 41
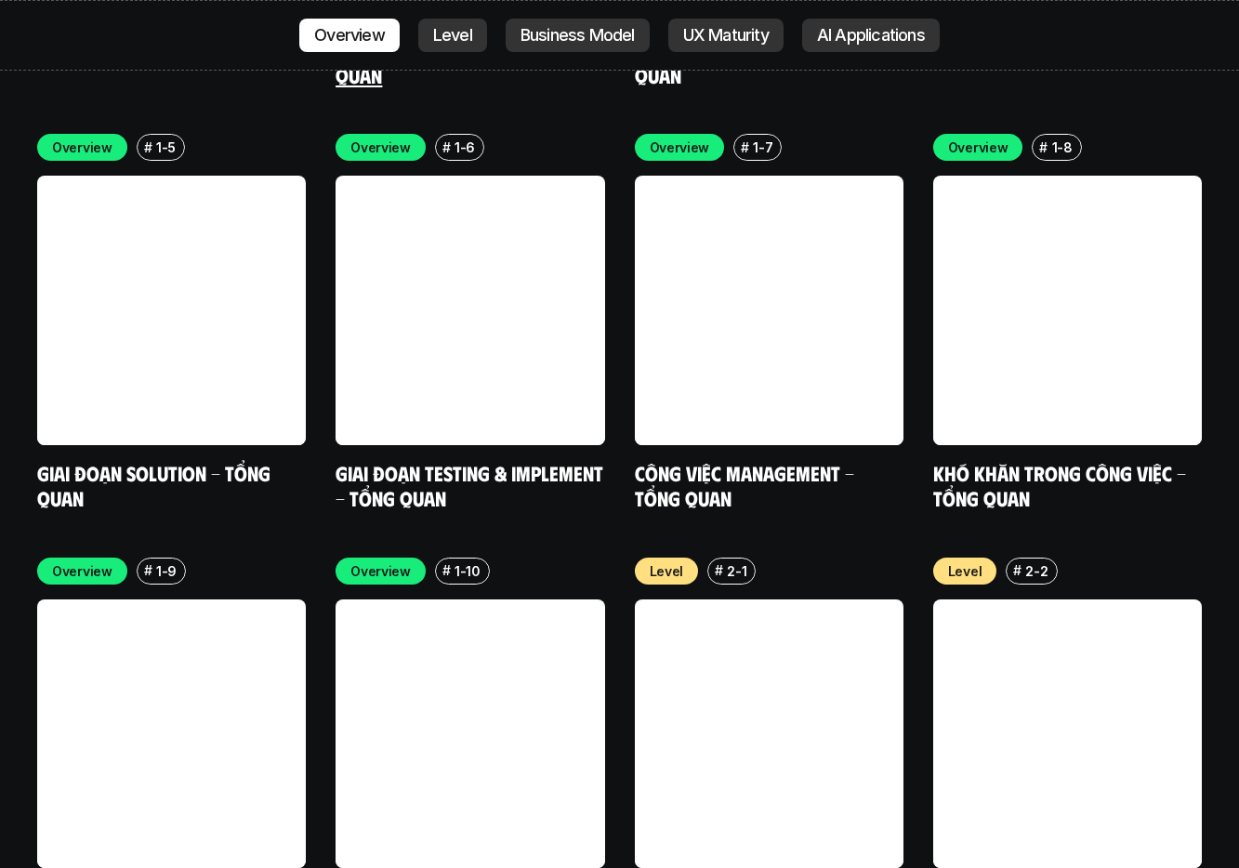
scroll to position [6167, 0]
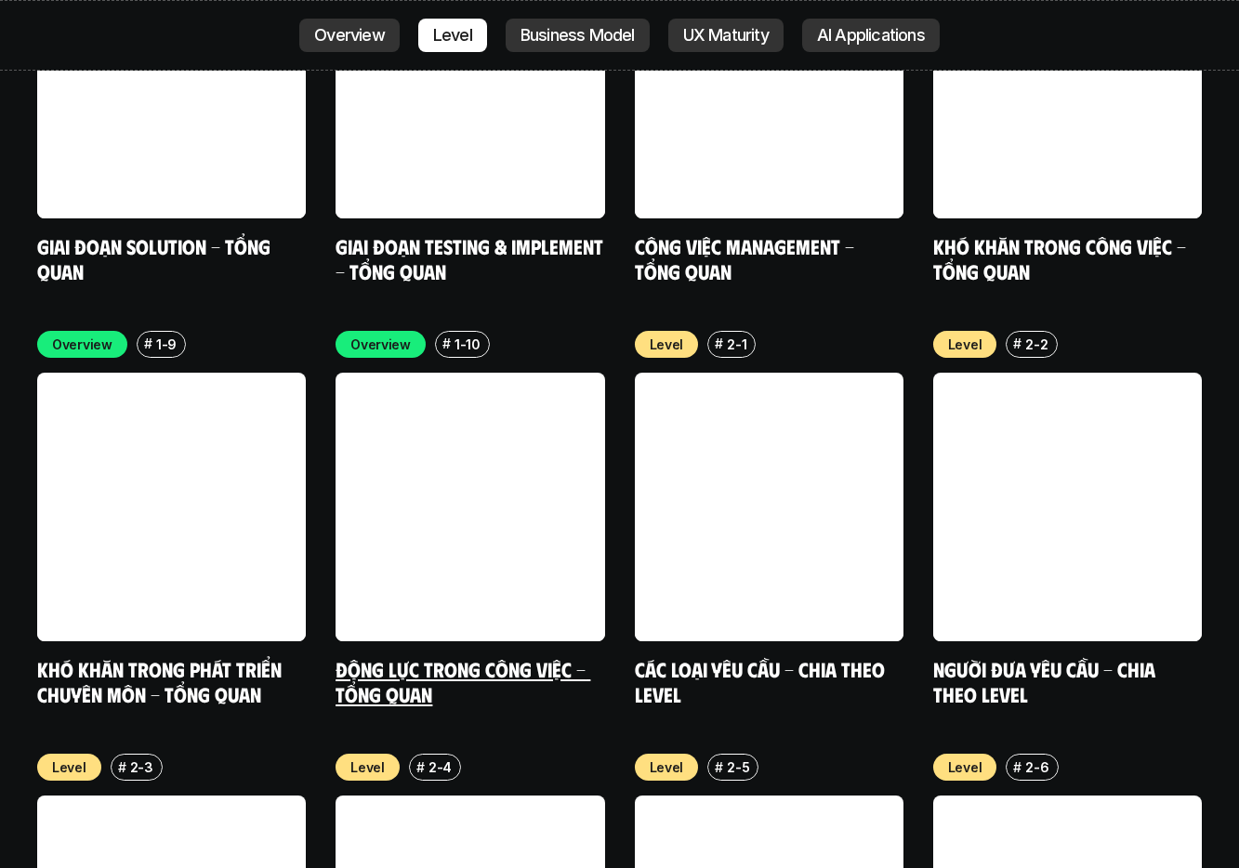
click at [371, 427] on link at bounding box center [470, 507] width 269 height 269
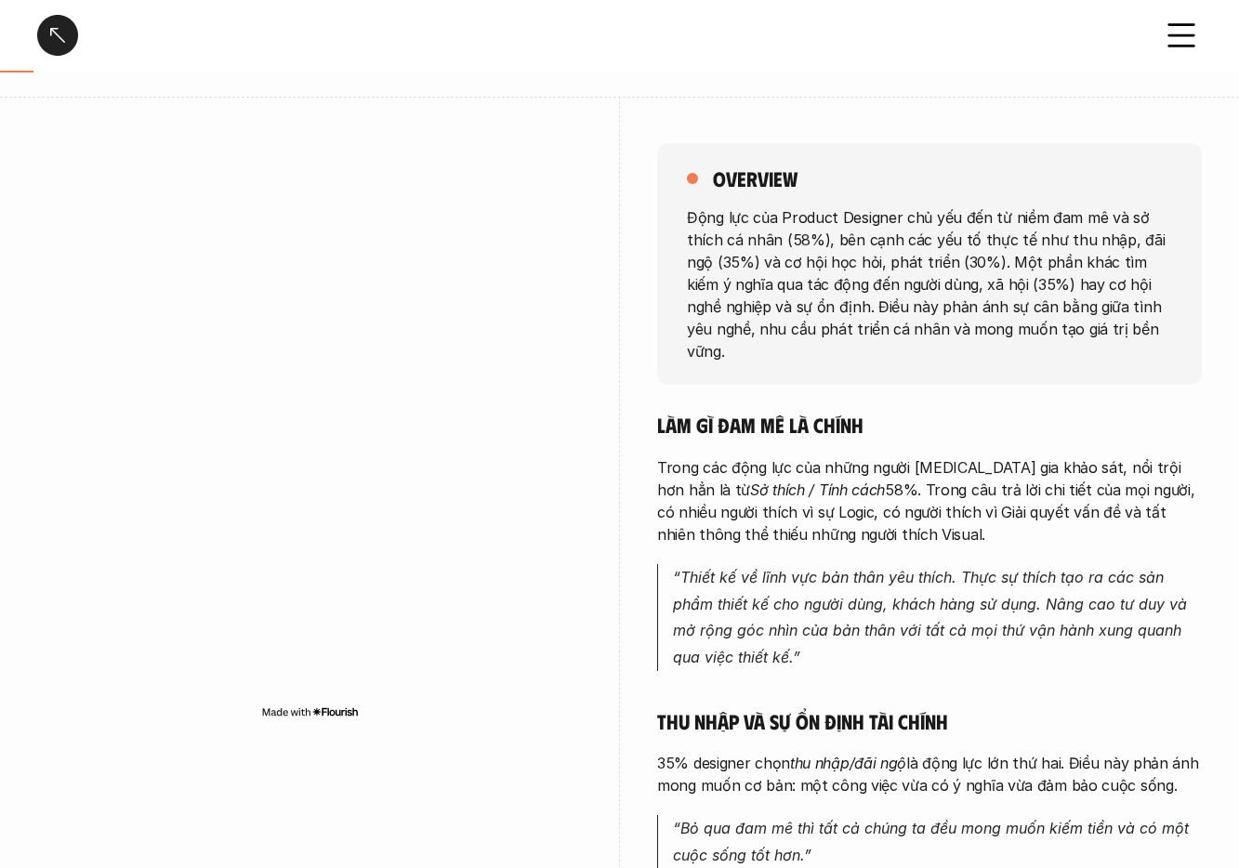
scroll to position [155, 0]
click at [64, 28] on div at bounding box center [57, 35] width 41 height 41
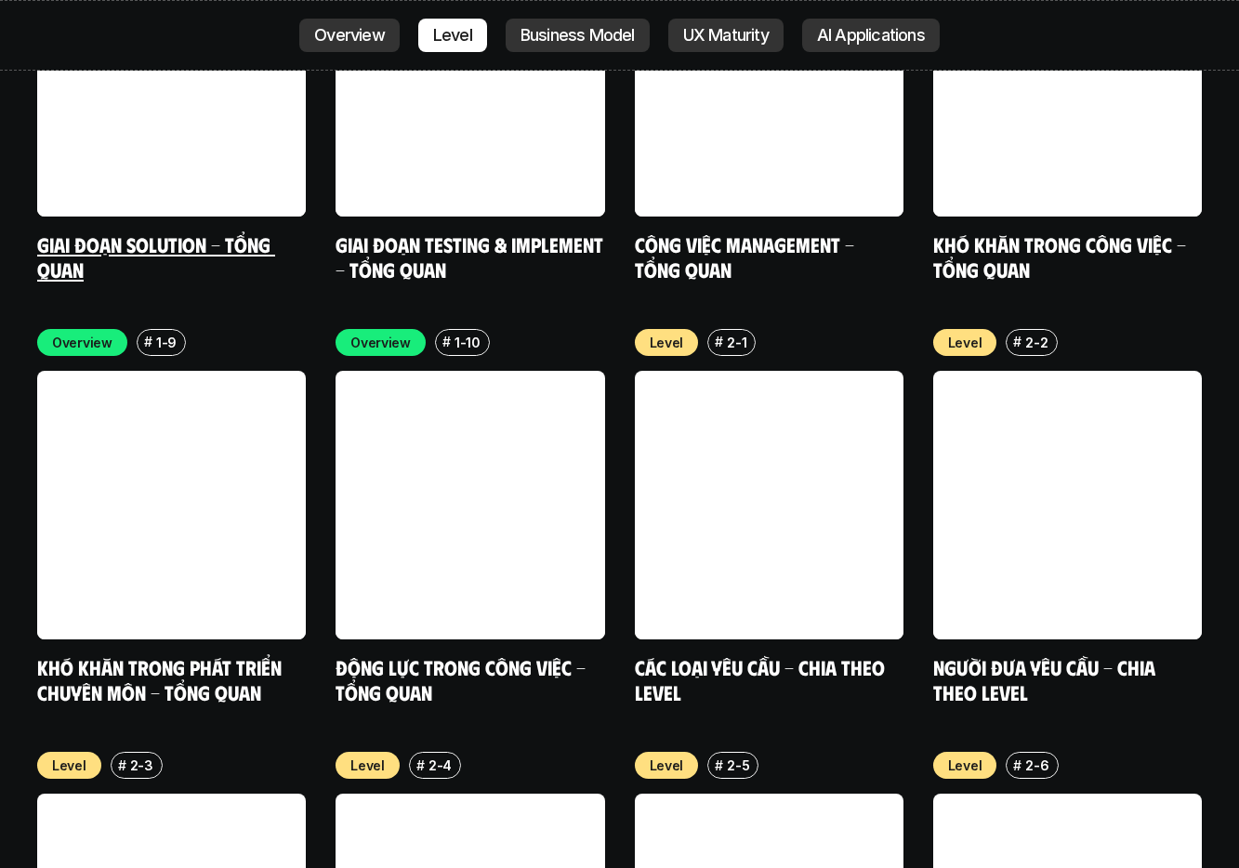
scroll to position [6175, 0]
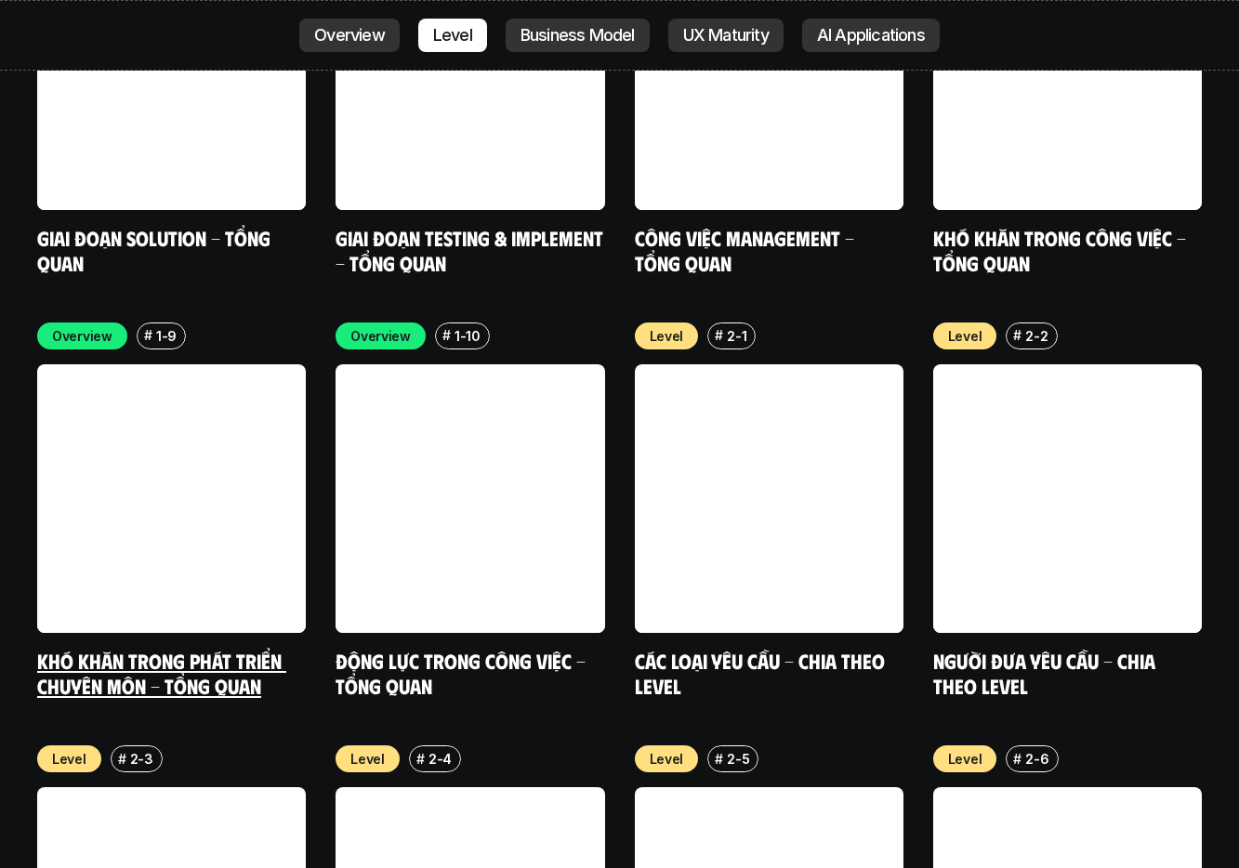
click at [167, 431] on link at bounding box center [171, 498] width 269 height 269
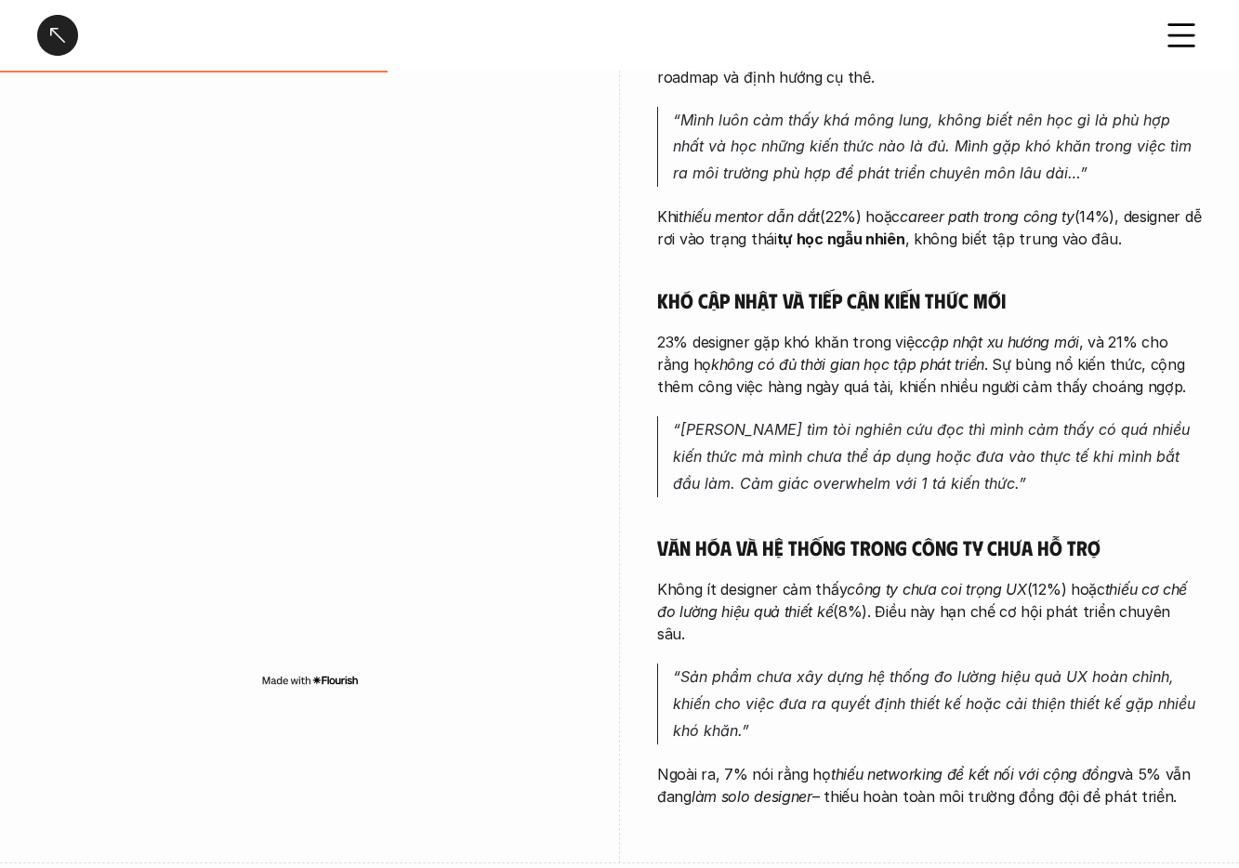
scroll to position [622, 0]
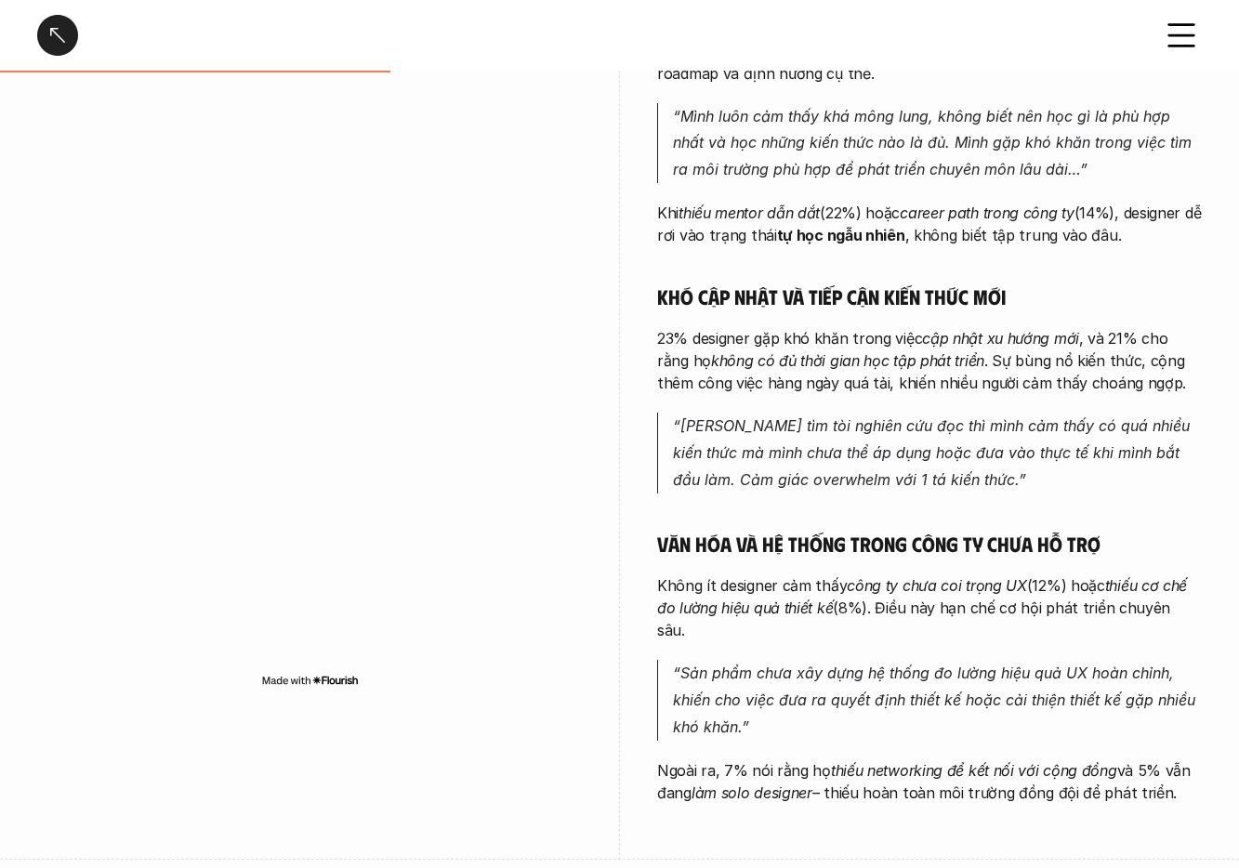
click at [57, 37] on div at bounding box center [57, 35] width 41 height 41
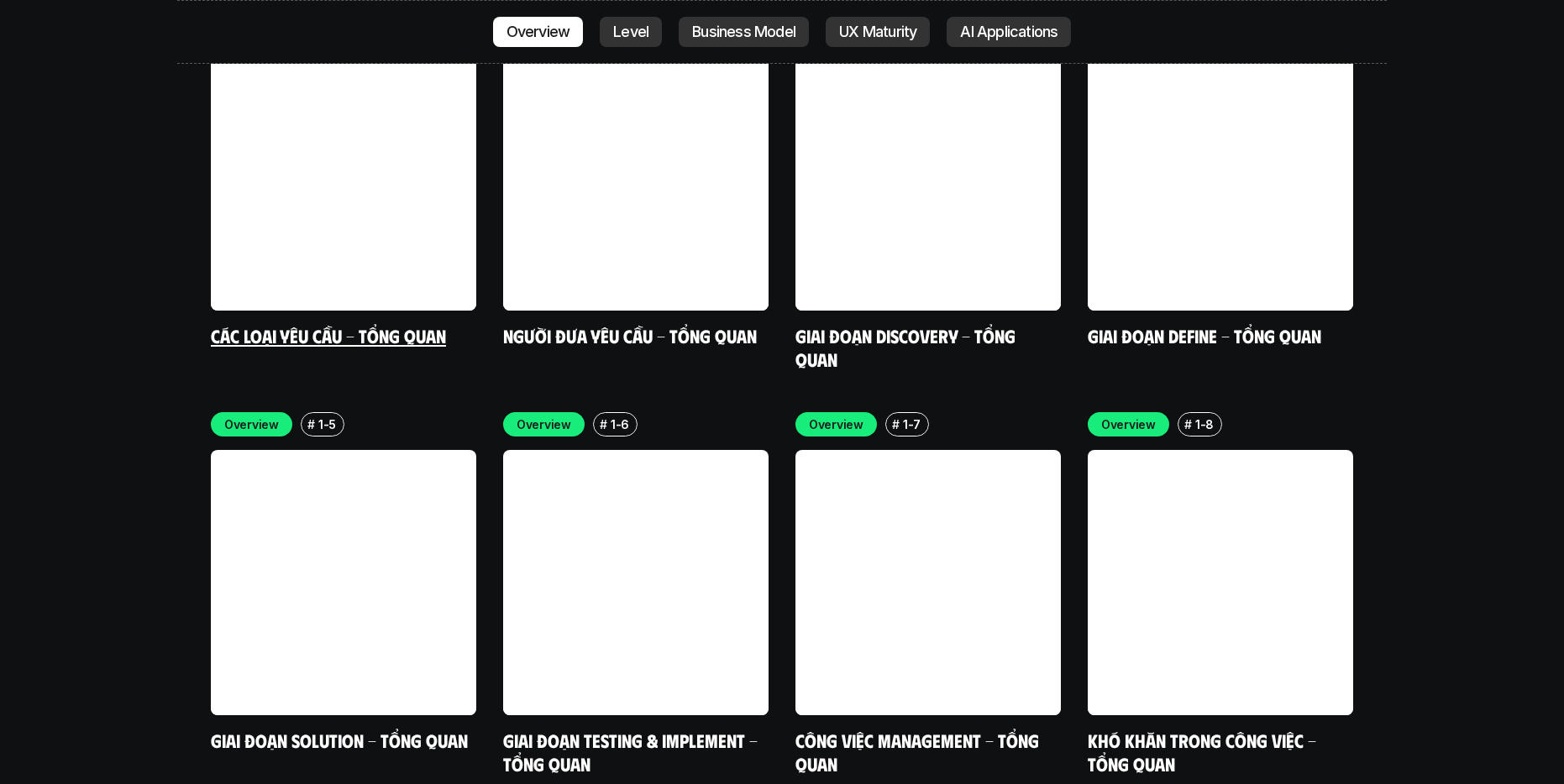
scroll to position [5112, 0]
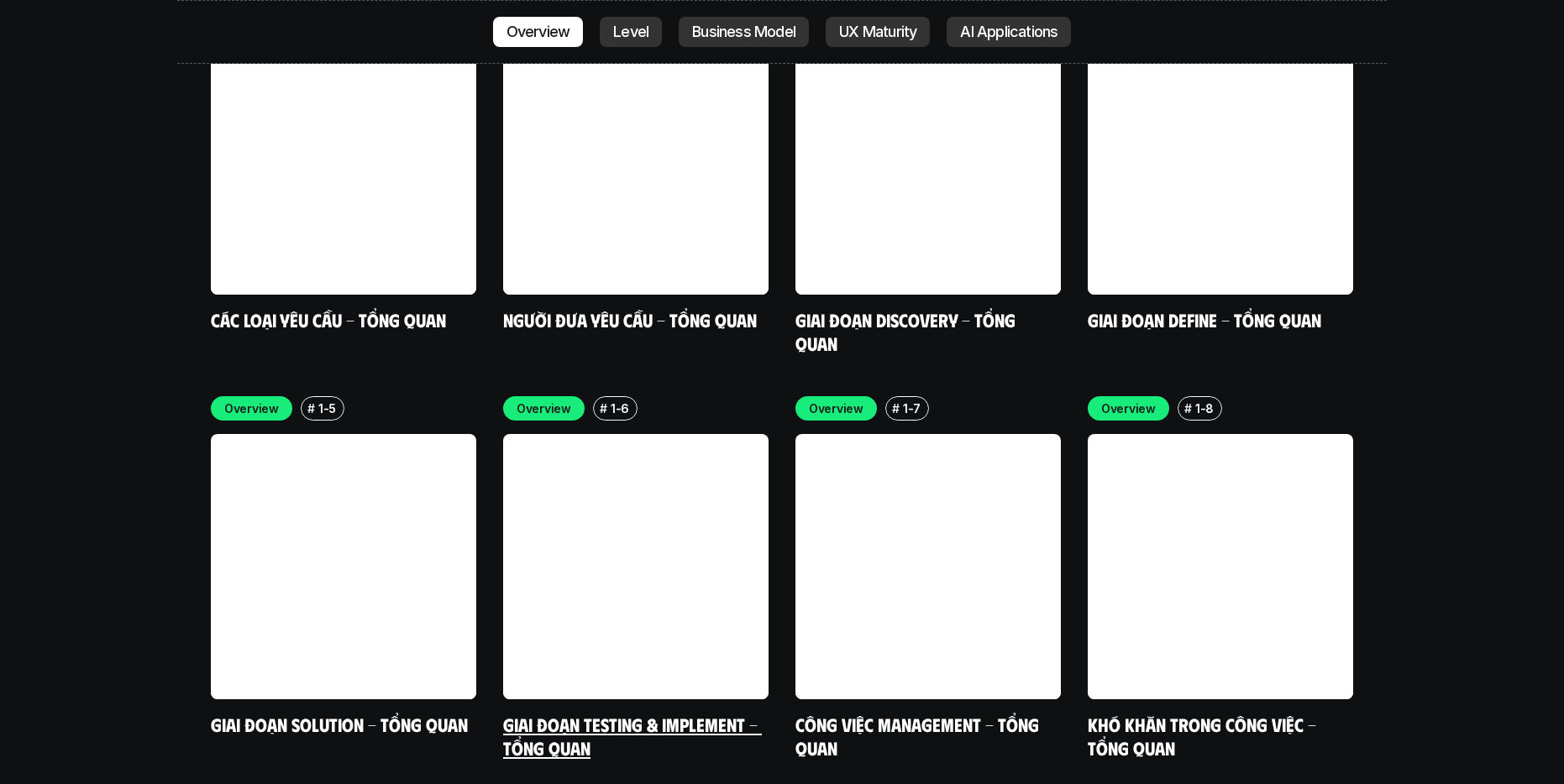
click at [583, 713] on link "Giai đoạn Testing & Implement - Tổng quan" at bounding box center [632, 735] width 258 height 46
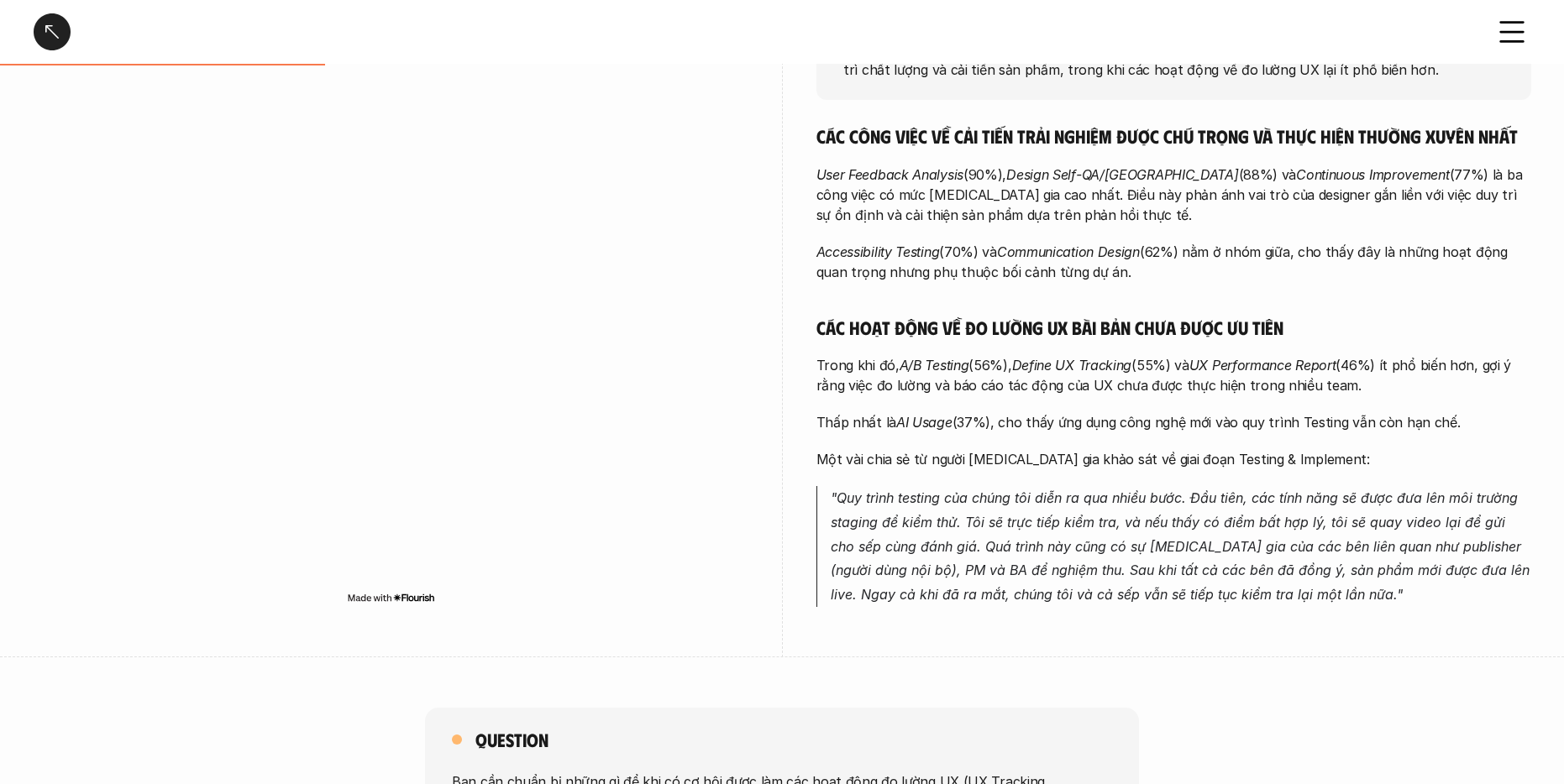
scroll to position [334, 0]
click at [42, 34] on div at bounding box center [52, 32] width 37 height 37
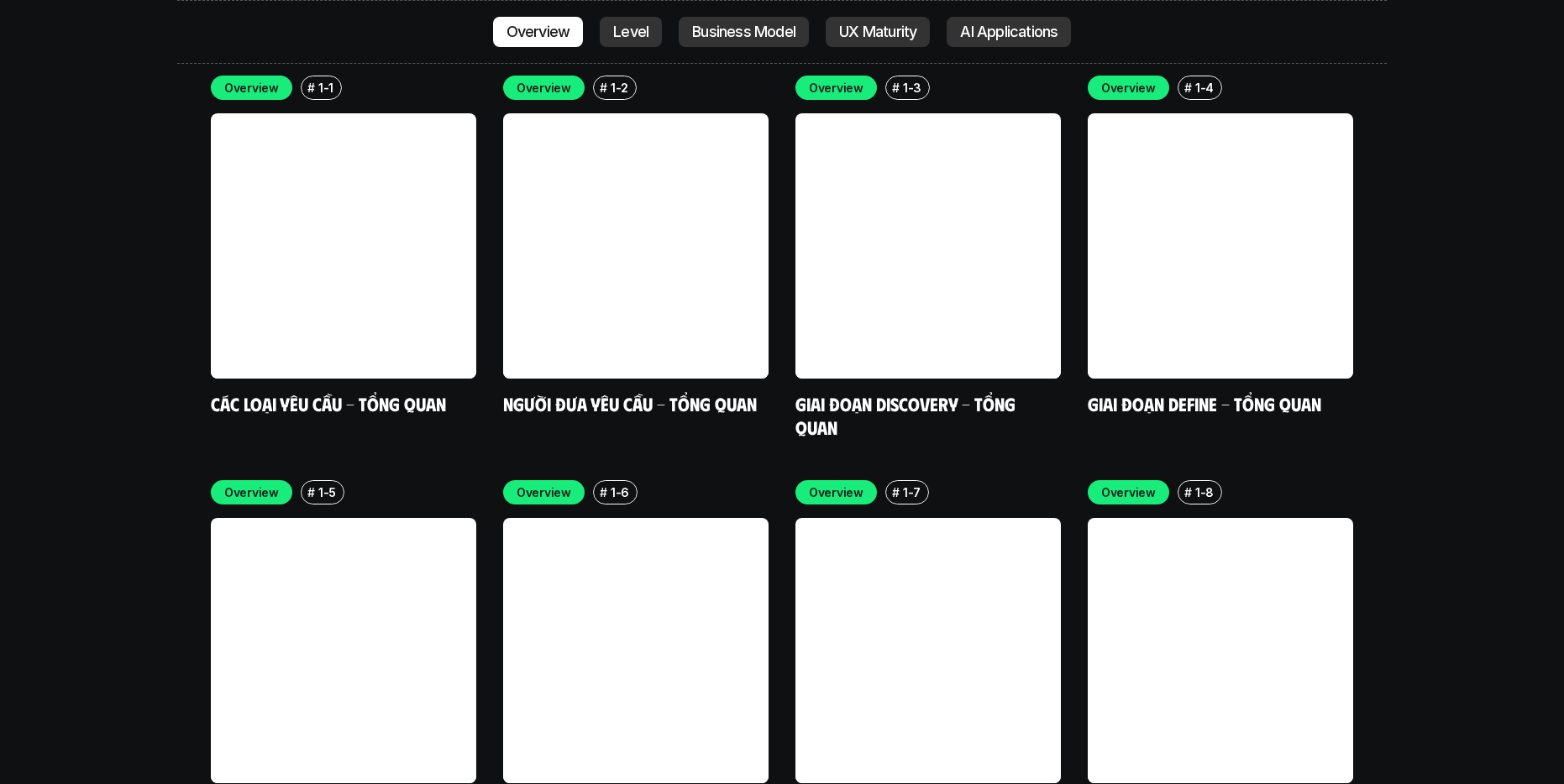
scroll to position [4936, 0]
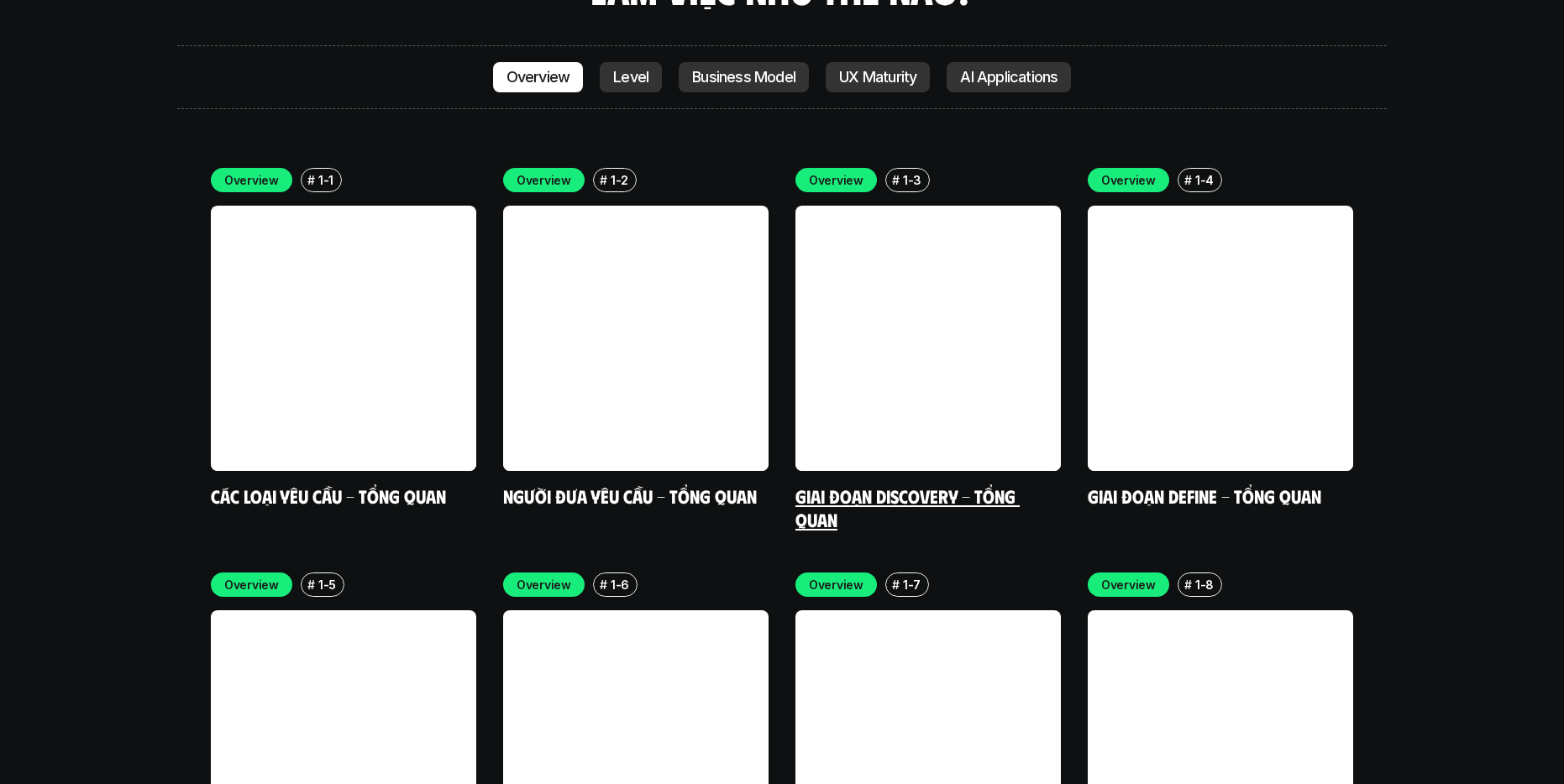
click at [914, 354] on link at bounding box center [928, 339] width 266 height 266
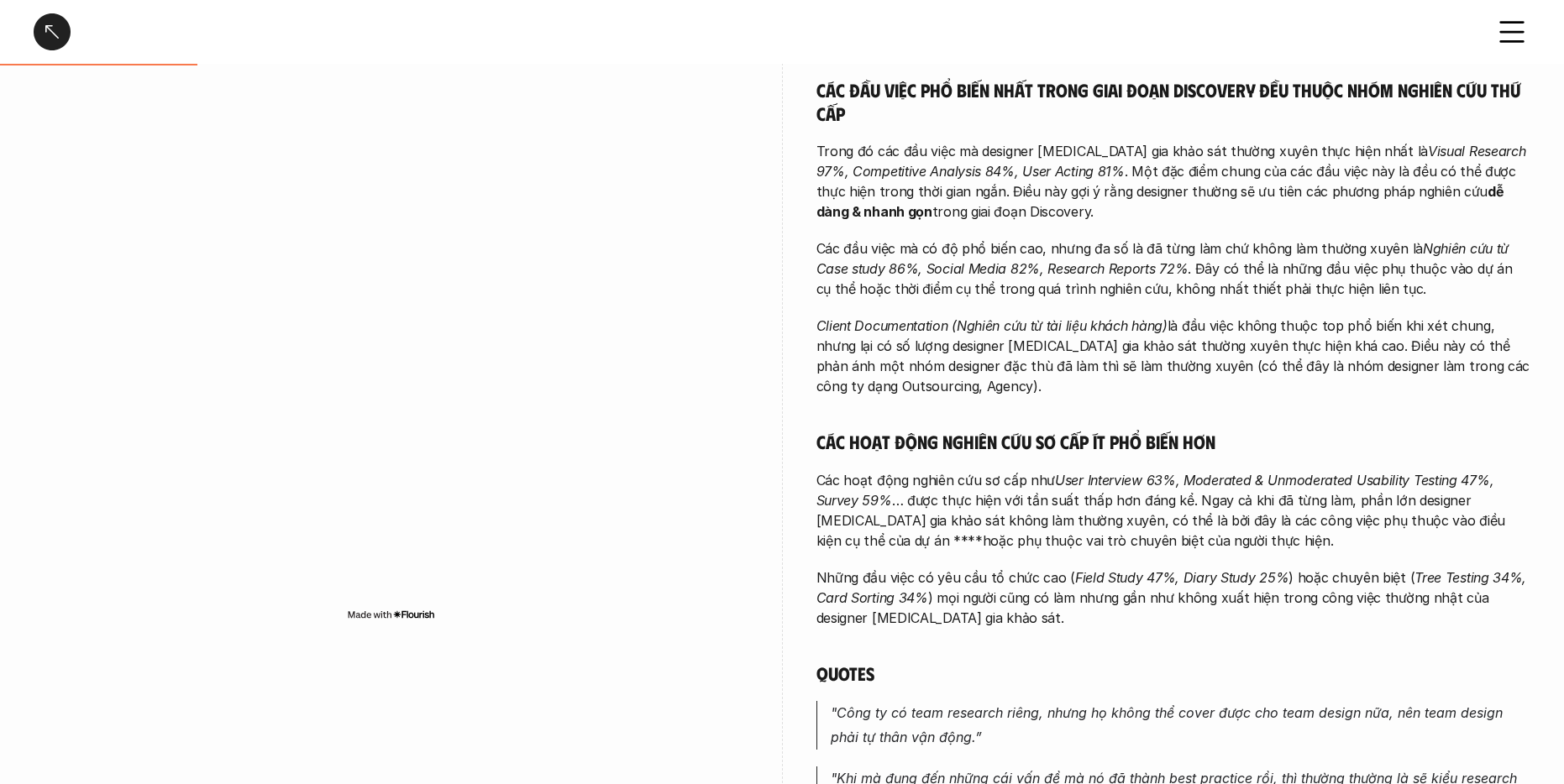
scroll to position [429, 0]
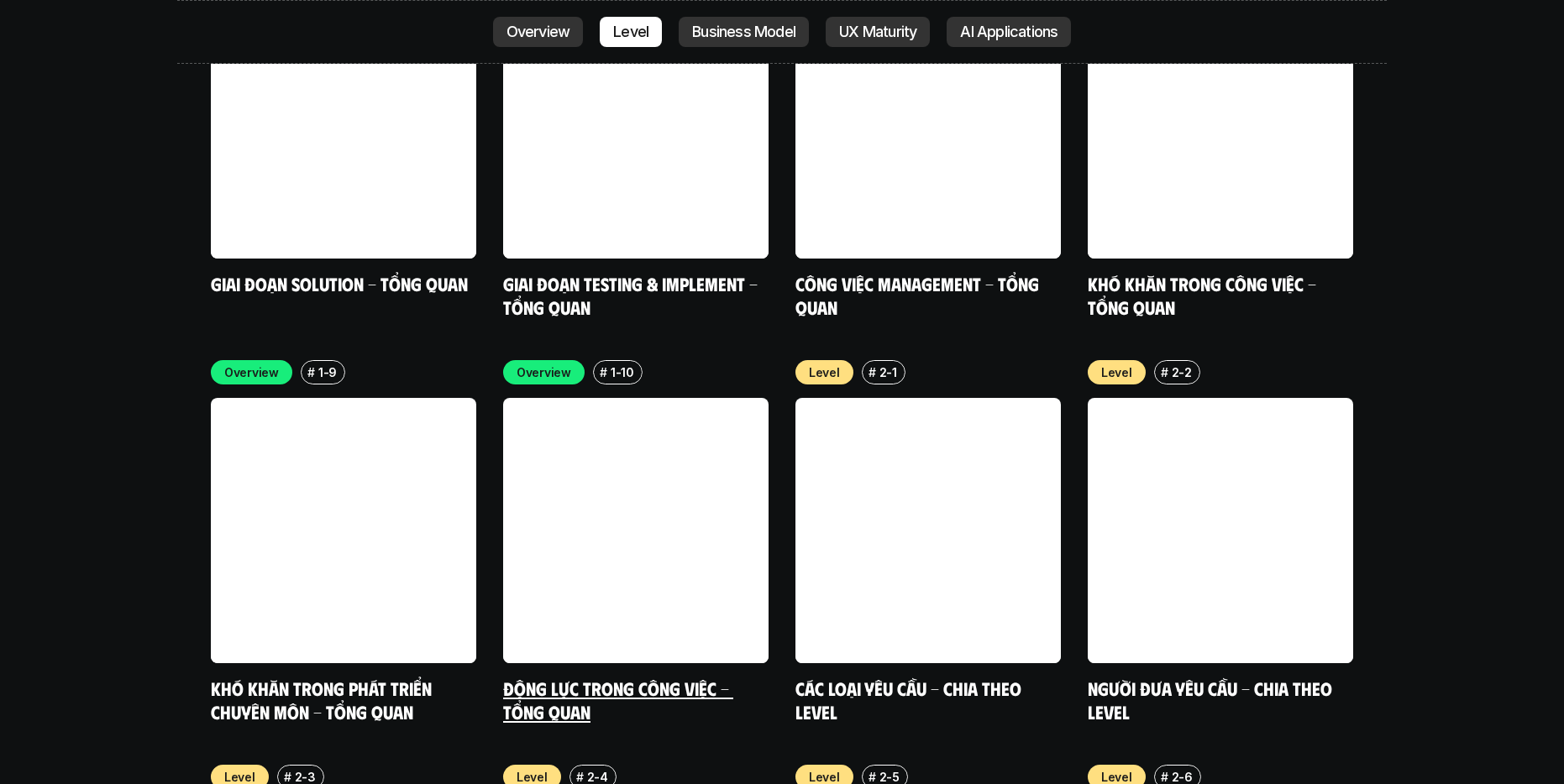
scroll to position [5543, 0]
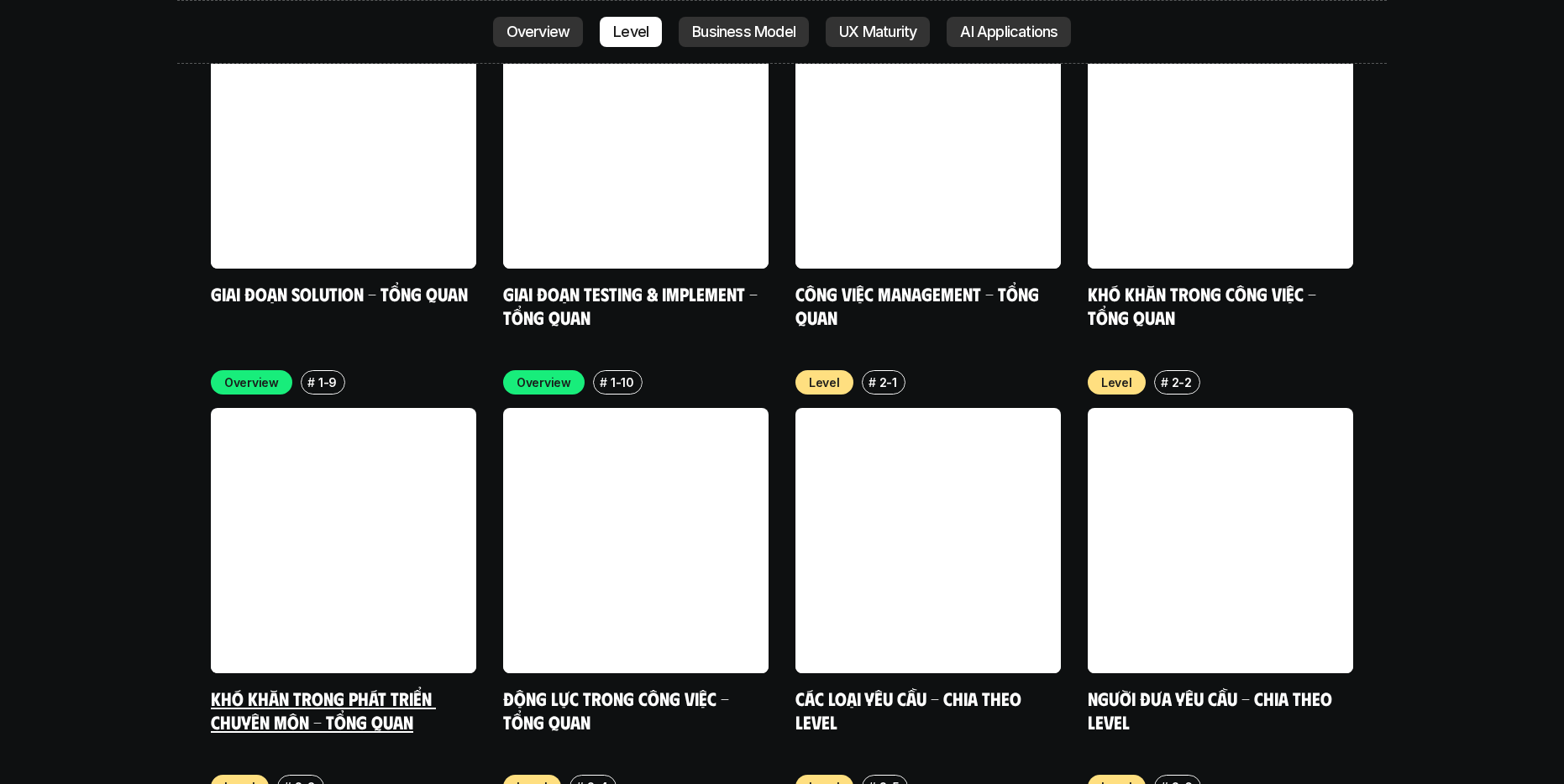
click at [444, 521] on link at bounding box center [343, 541] width 266 height 266
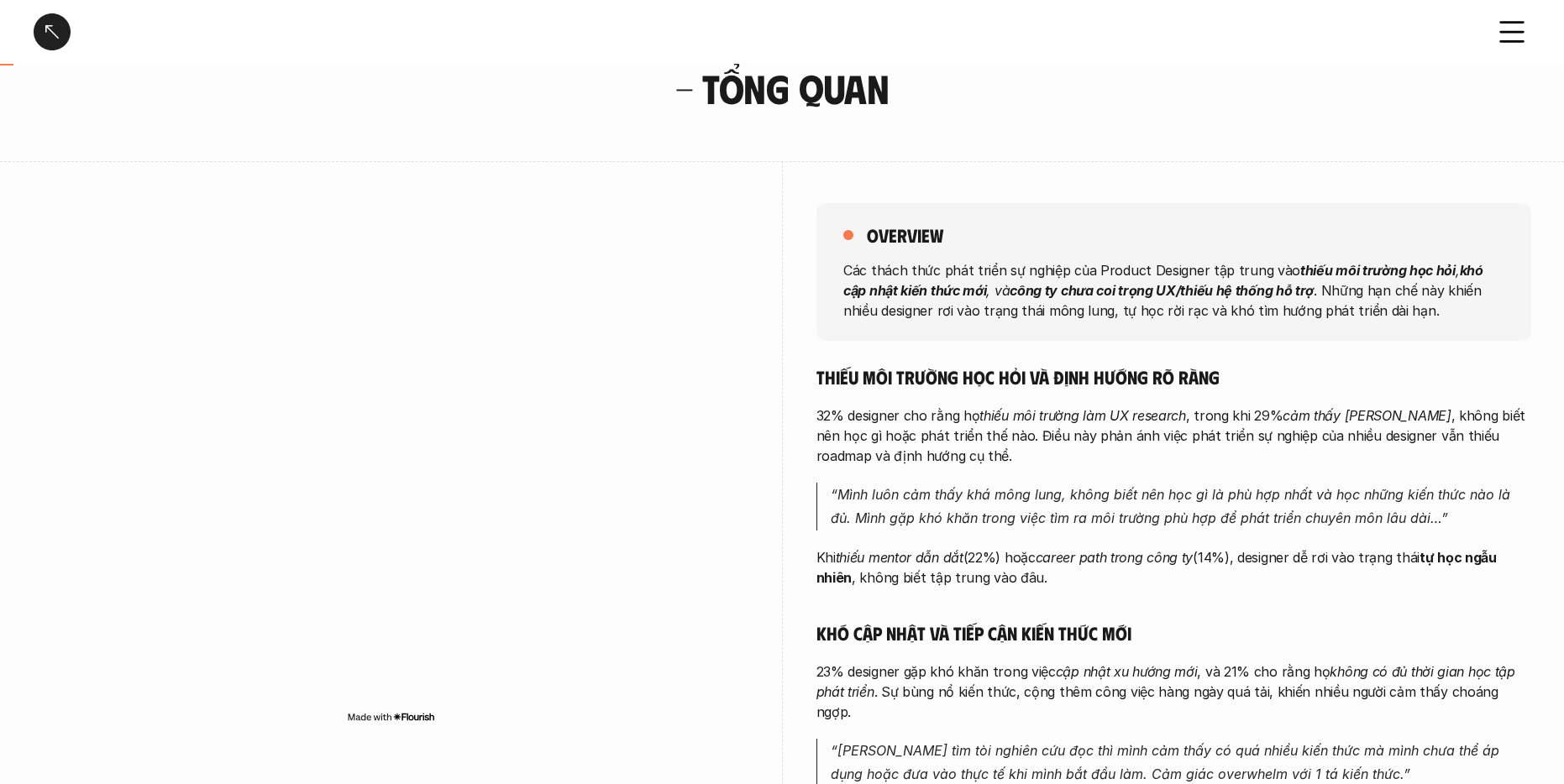
scroll to position [118, 0]
